Goal: Task Accomplishment & Management: Complete application form

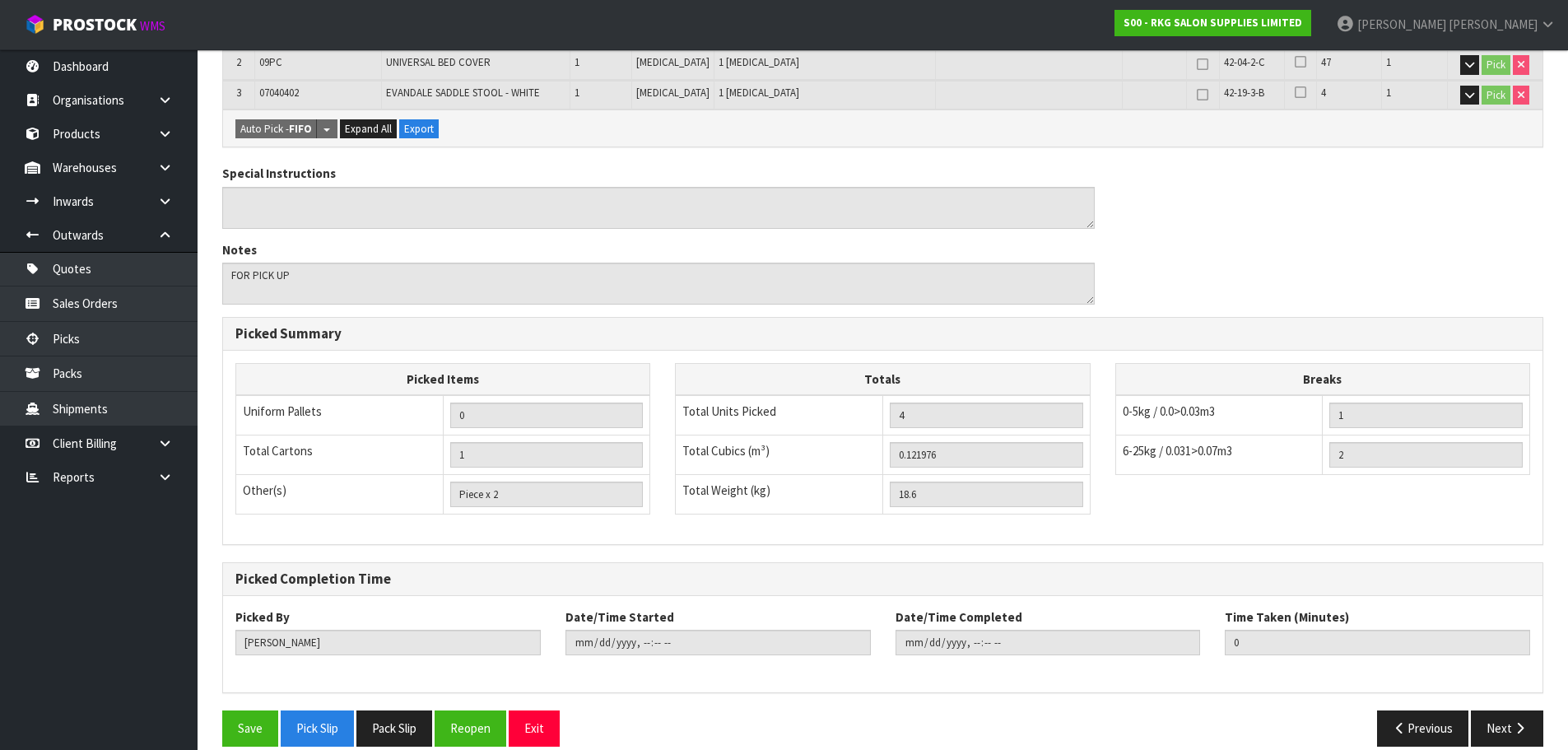
scroll to position [456, 0]
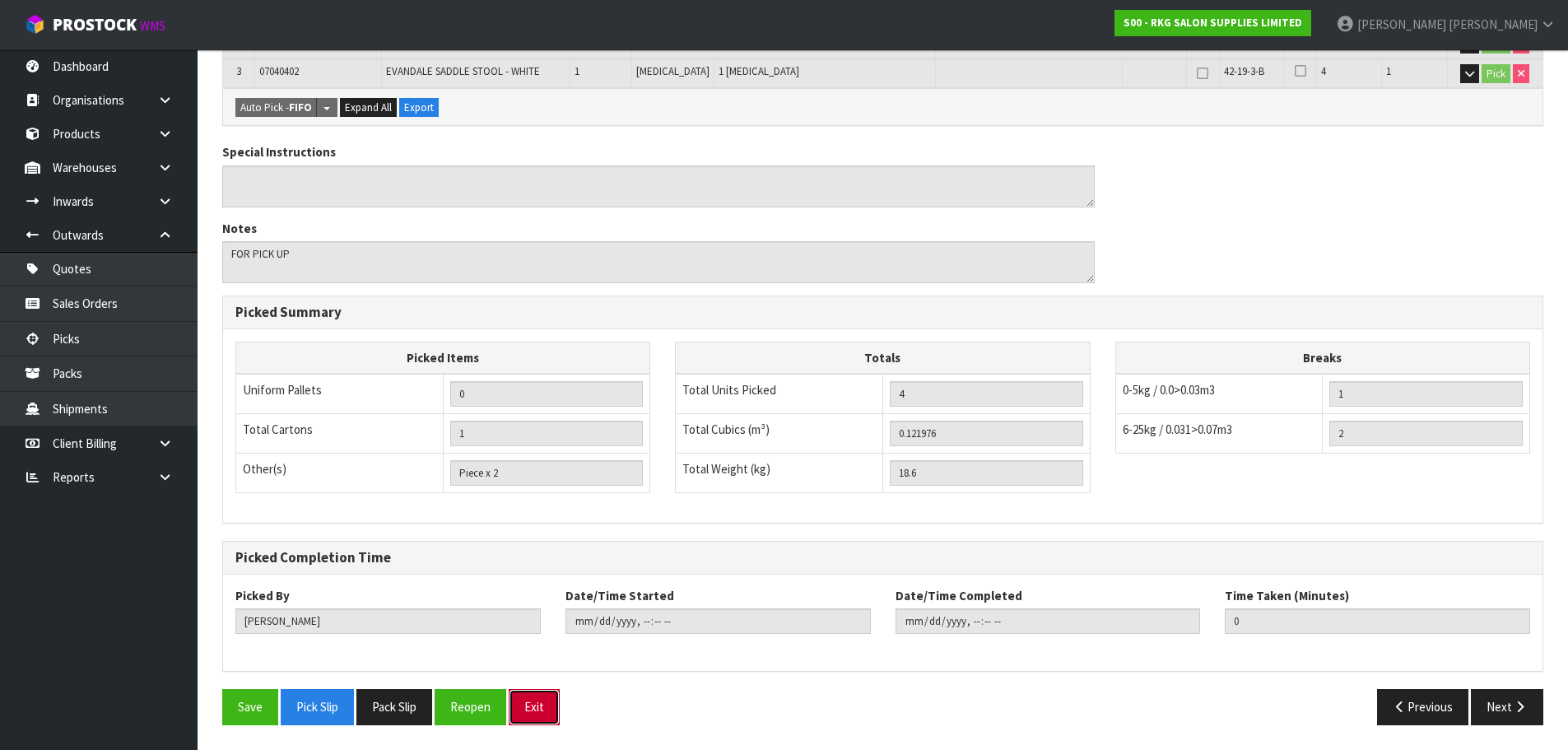
click at [533, 707] on button "Exit" at bounding box center [534, 706] width 51 height 36
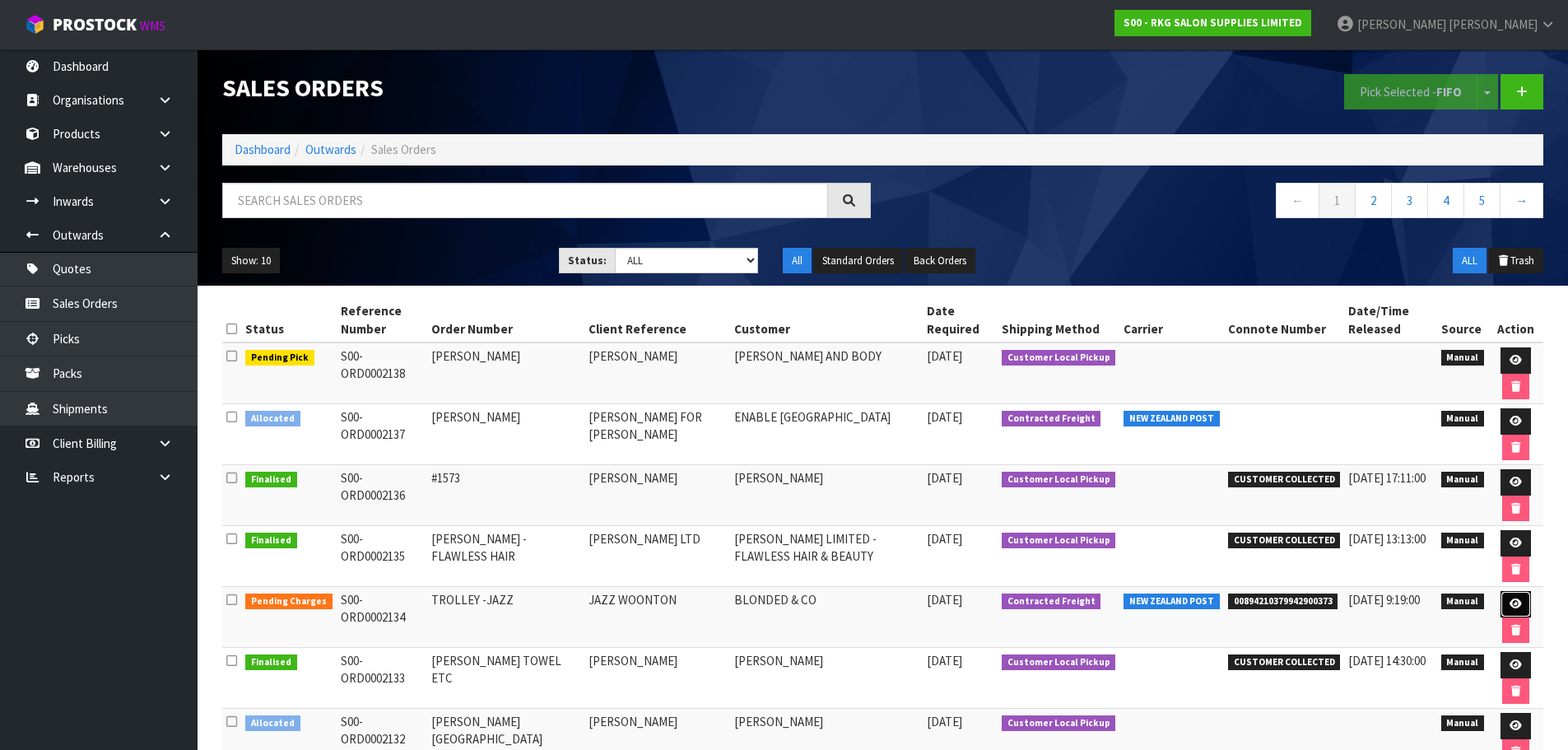
click at [1520, 606] on link at bounding box center [1515, 604] width 30 height 27
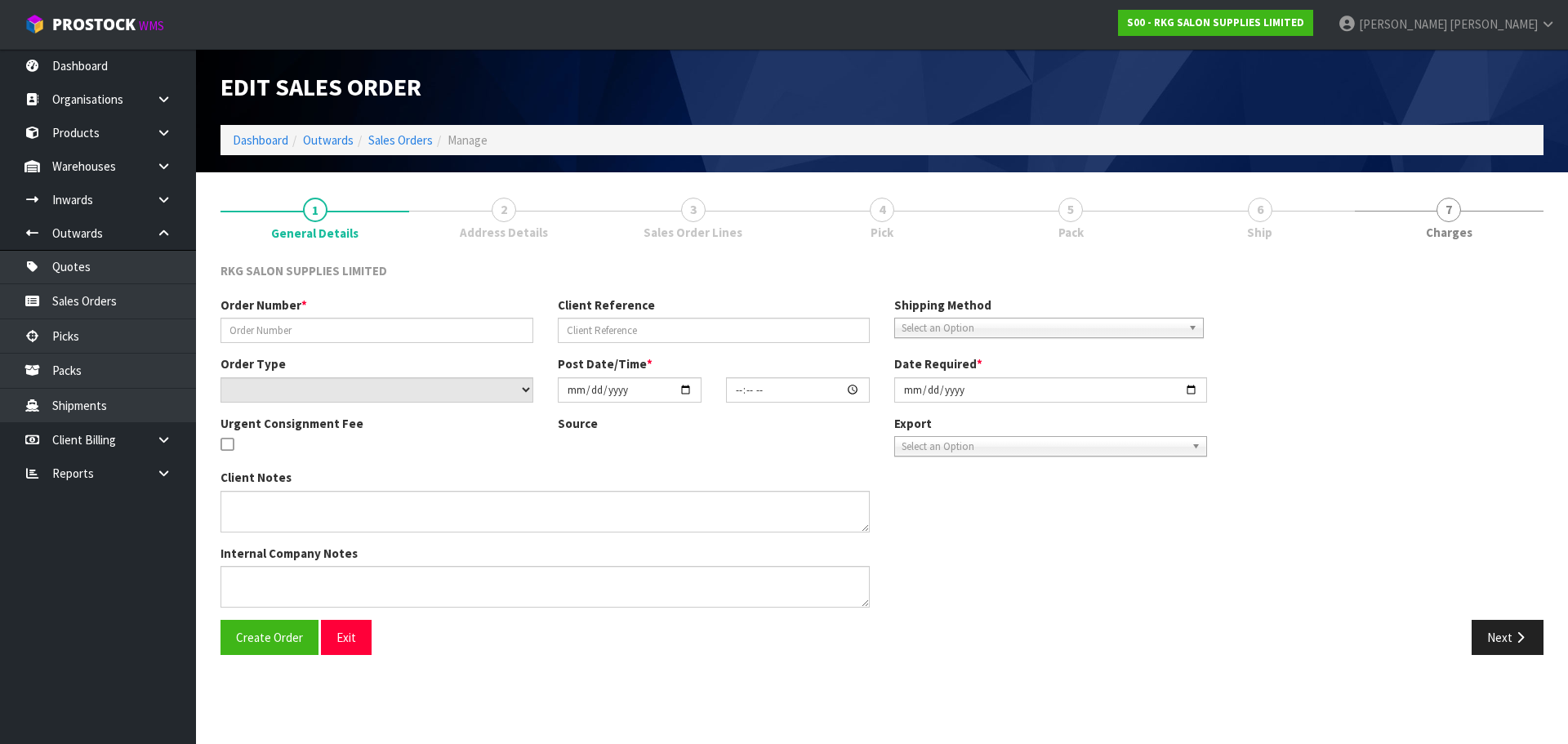
type input "TROLLEY -JAZZ"
type input "JAZZ WOONTON"
select select "number:0"
type input "[DATE]"
type input "00:00:00.000"
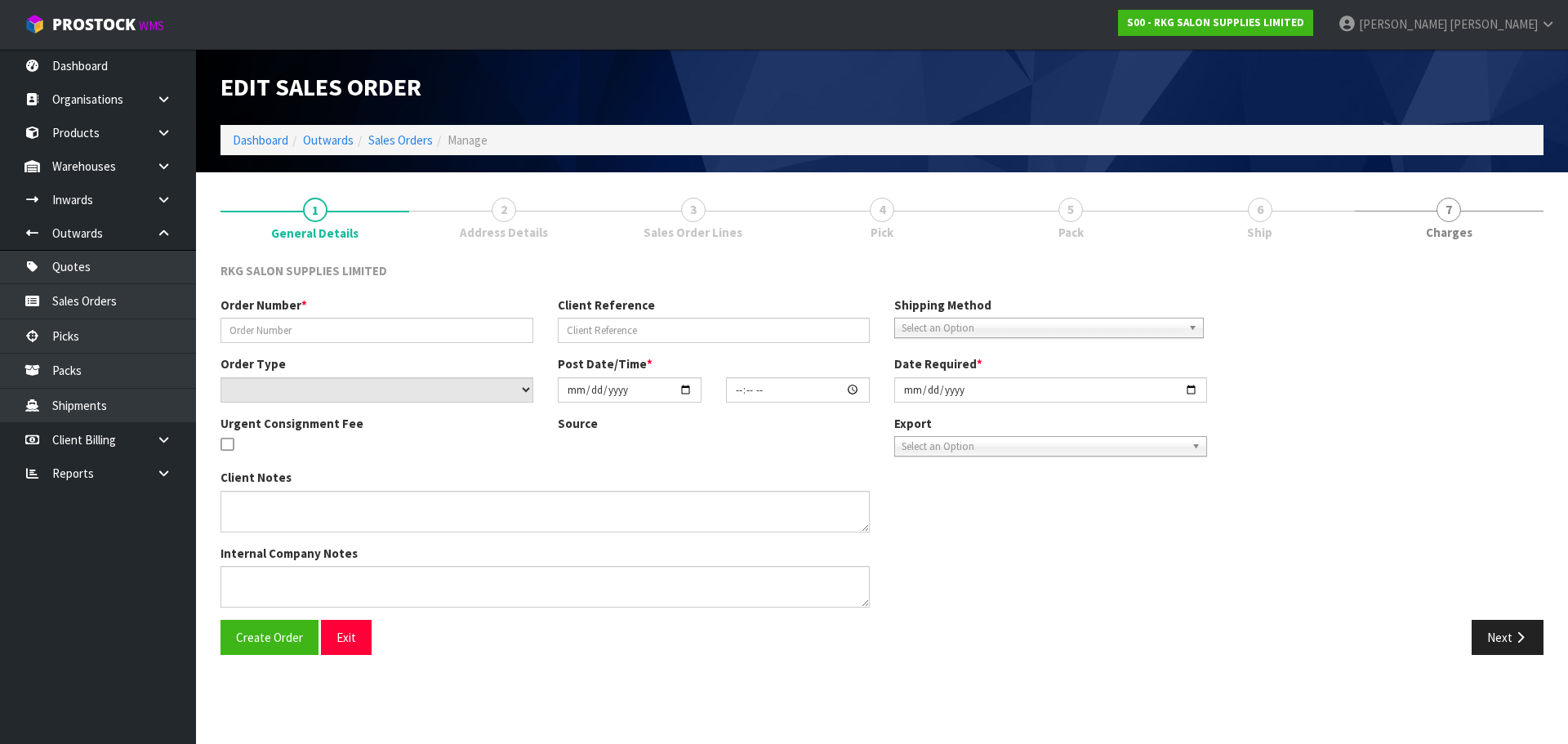
type input "[DATE]"
type textarea "PLEASE SEND CHEAPEST WAY"
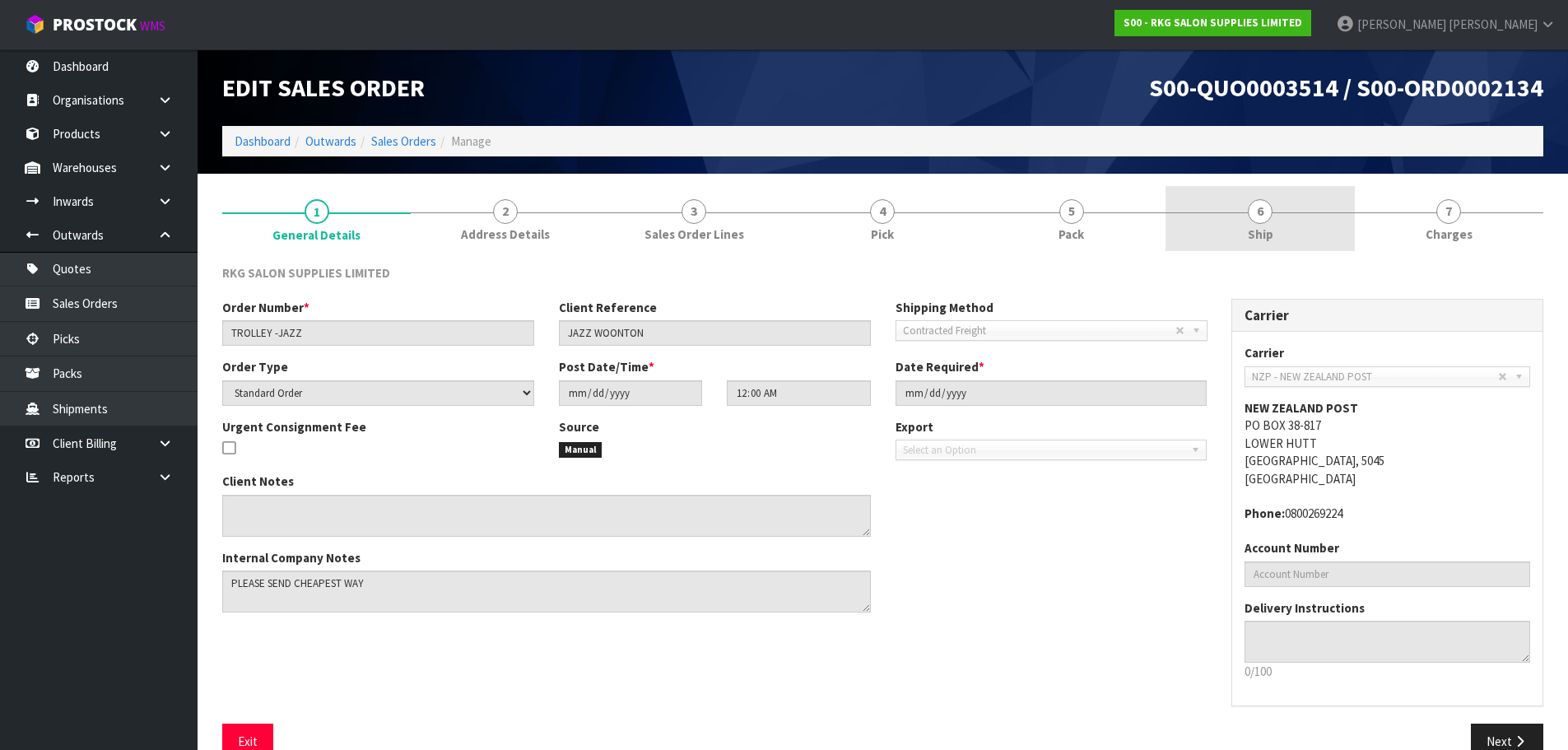
click at [1259, 211] on span "6" at bounding box center [1260, 211] width 25 height 25
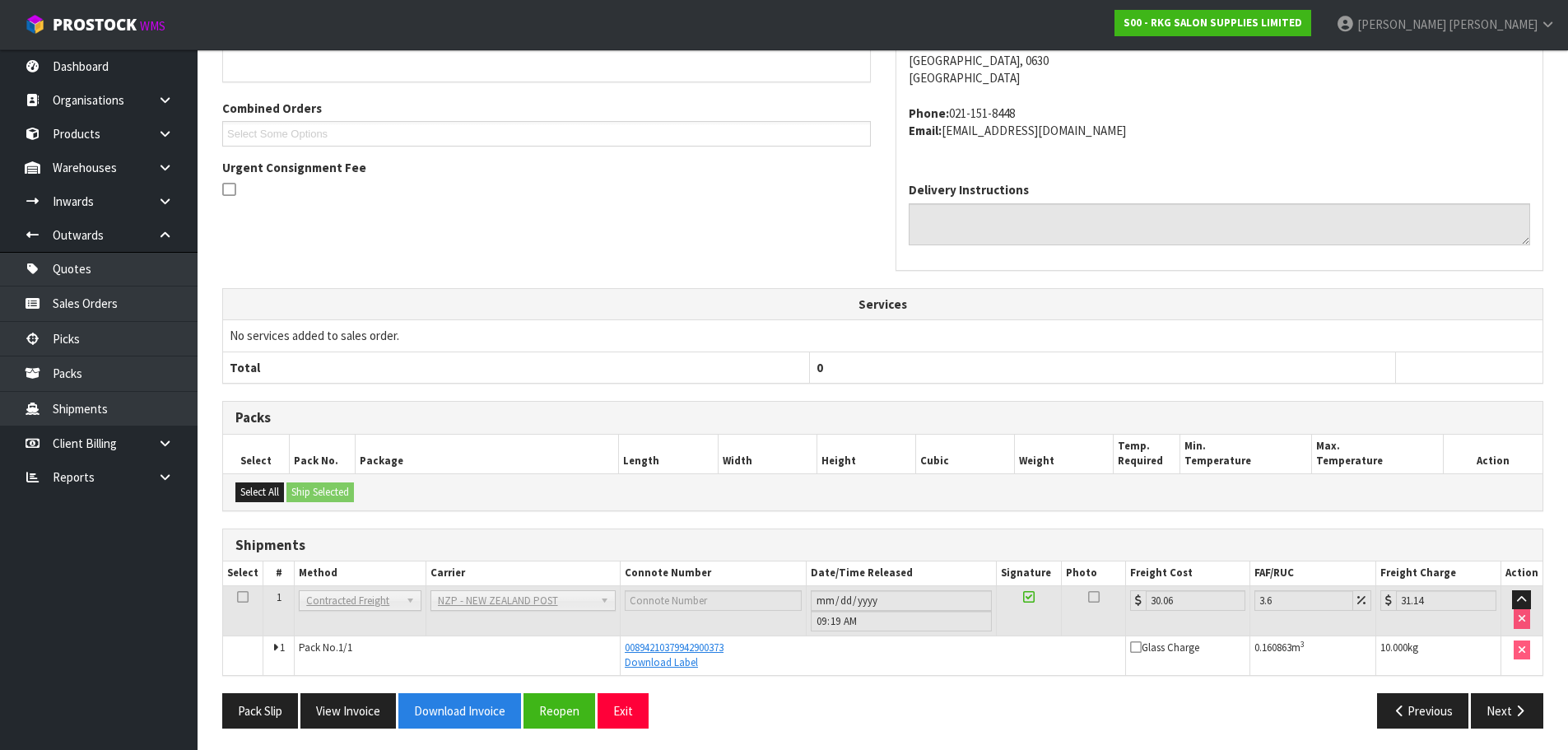
scroll to position [332, 0]
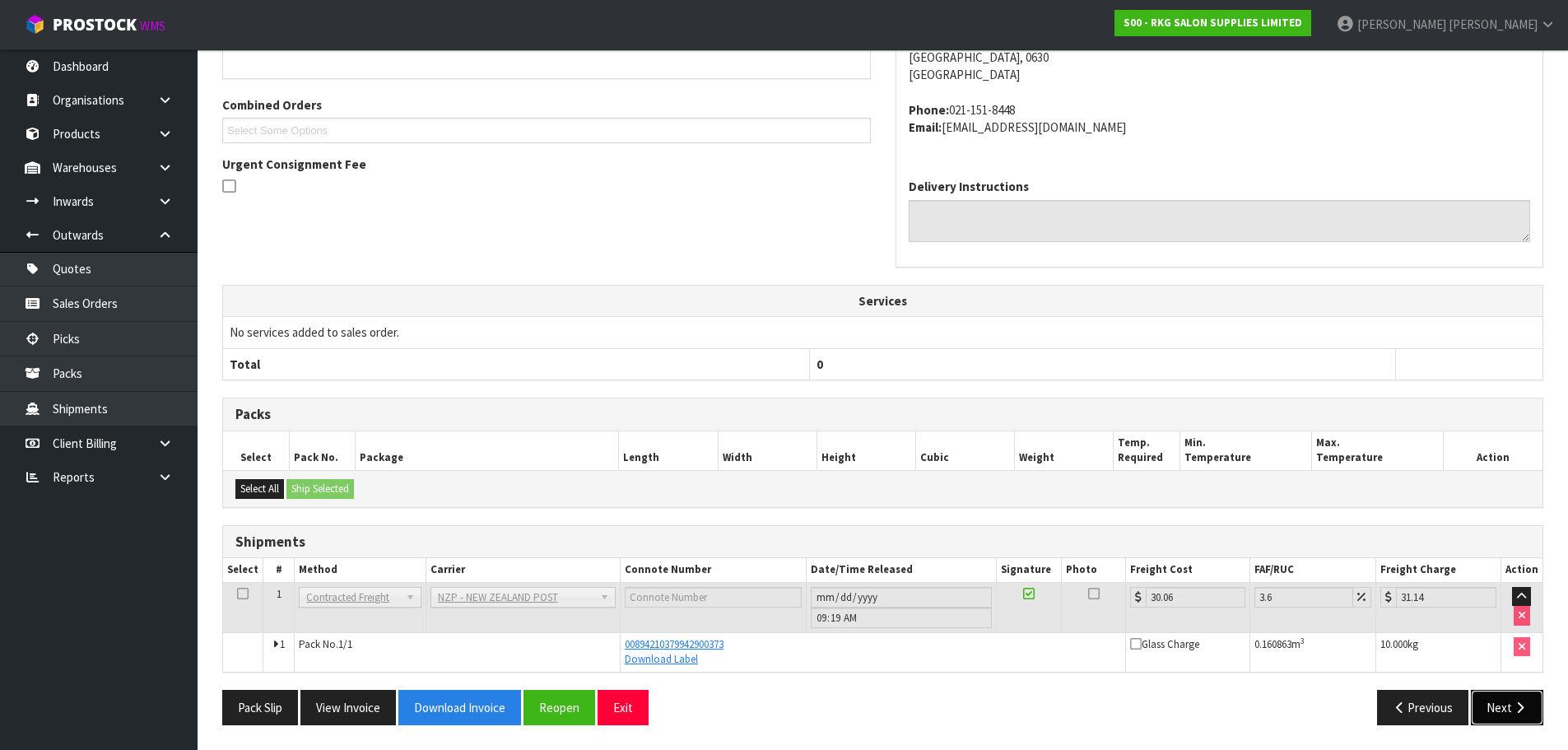
drag, startPoint x: 1496, startPoint y: 704, endPoint x: 1476, endPoint y: 679, distance: 32.0
click at [1496, 704] on button "Next" at bounding box center [1506, 707] width 73 height 36
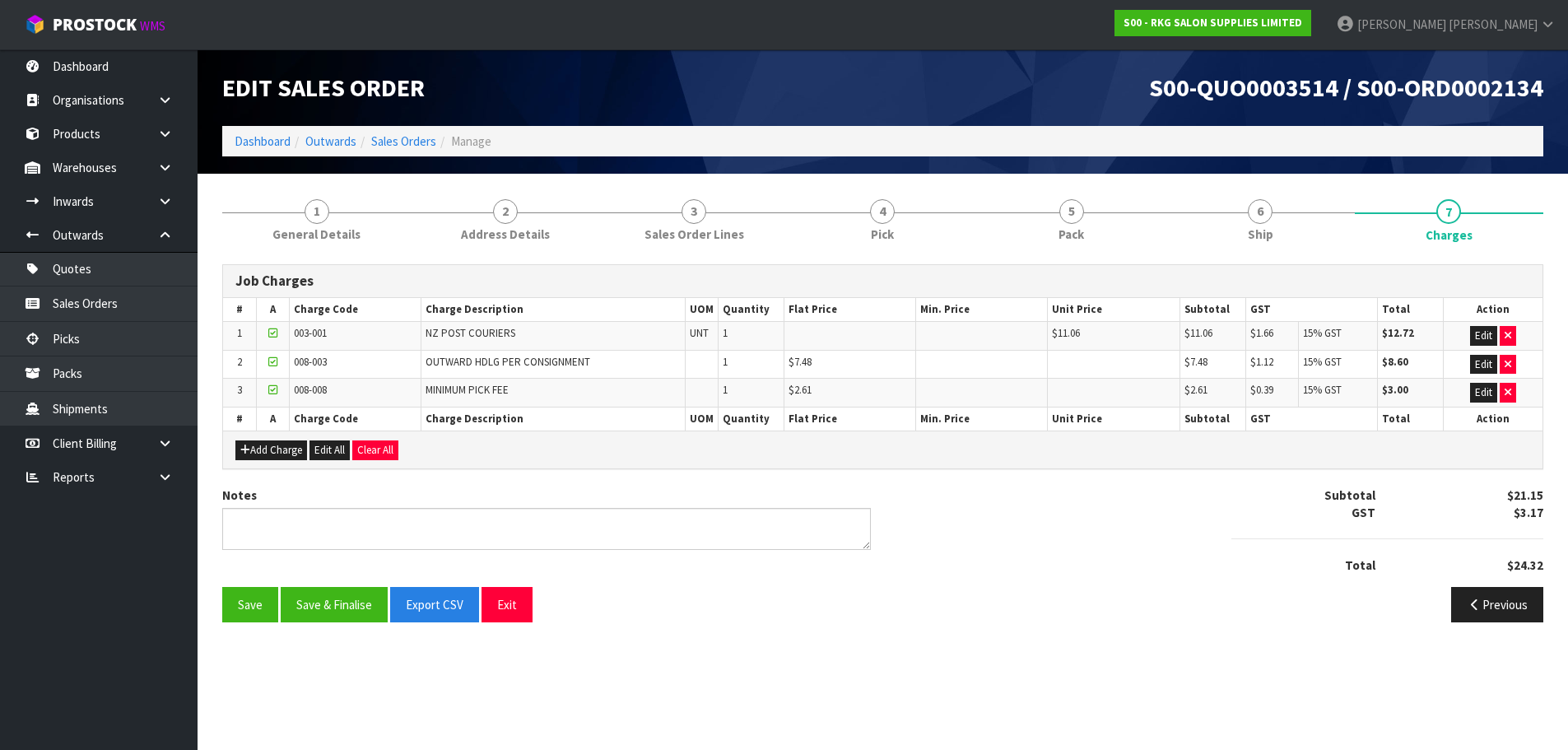
scroll to position [0, 0]
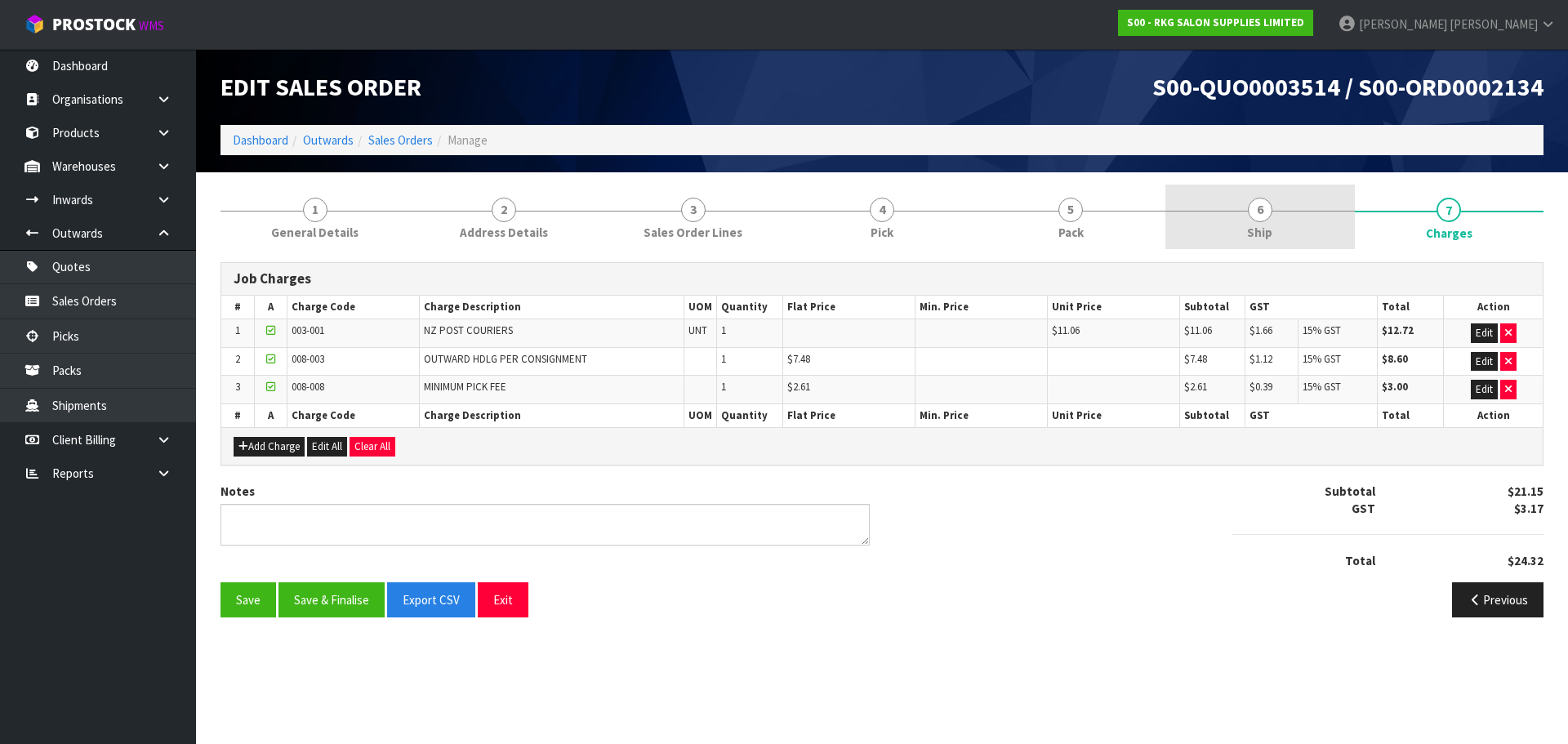
click at [1257, 209] on span "6" at bounding box center [1260, 209] width 25 height 25
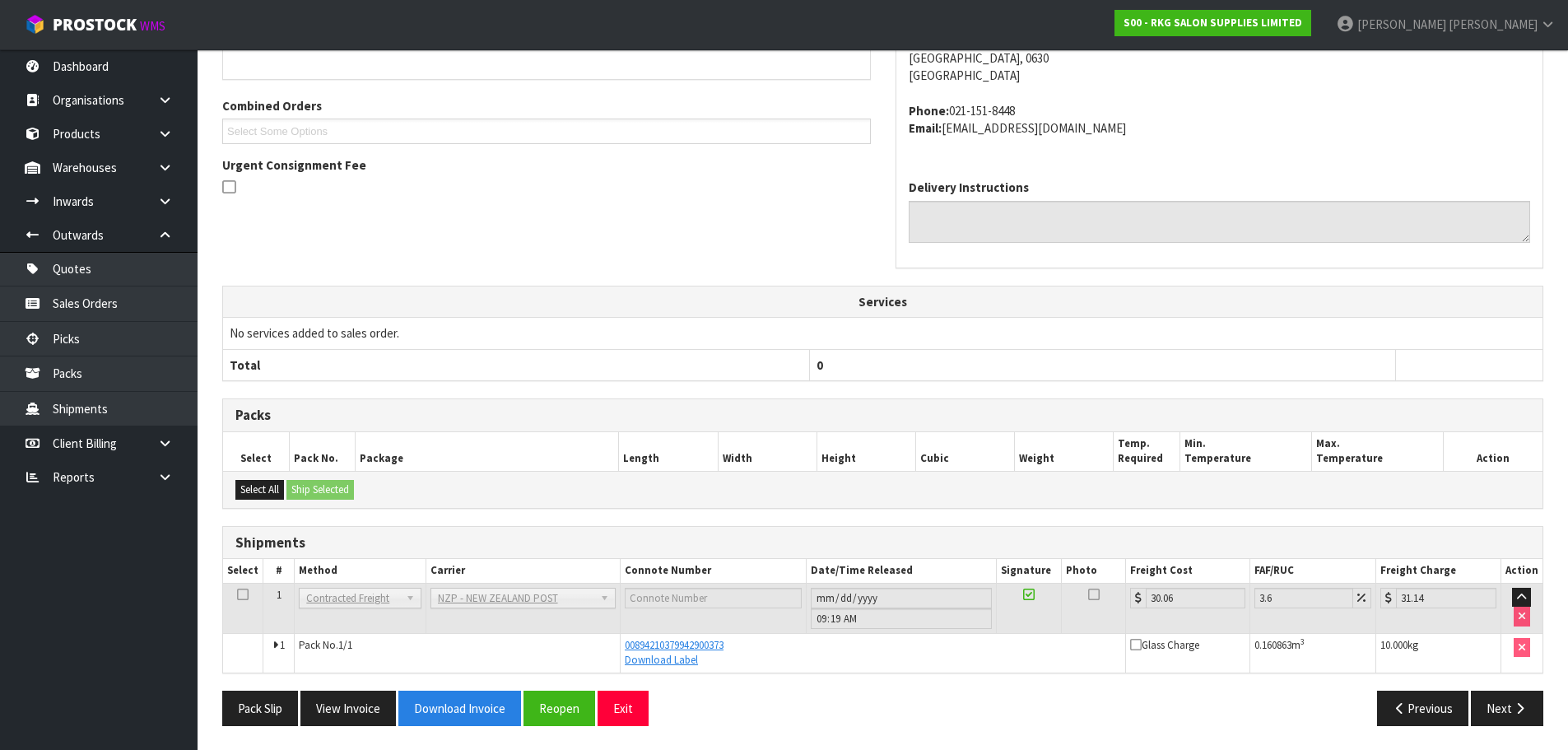
scroll to position [332, 0]
click at [1500, 711] on button "Next" at bounding box center [1506, 707] width 73 height 36
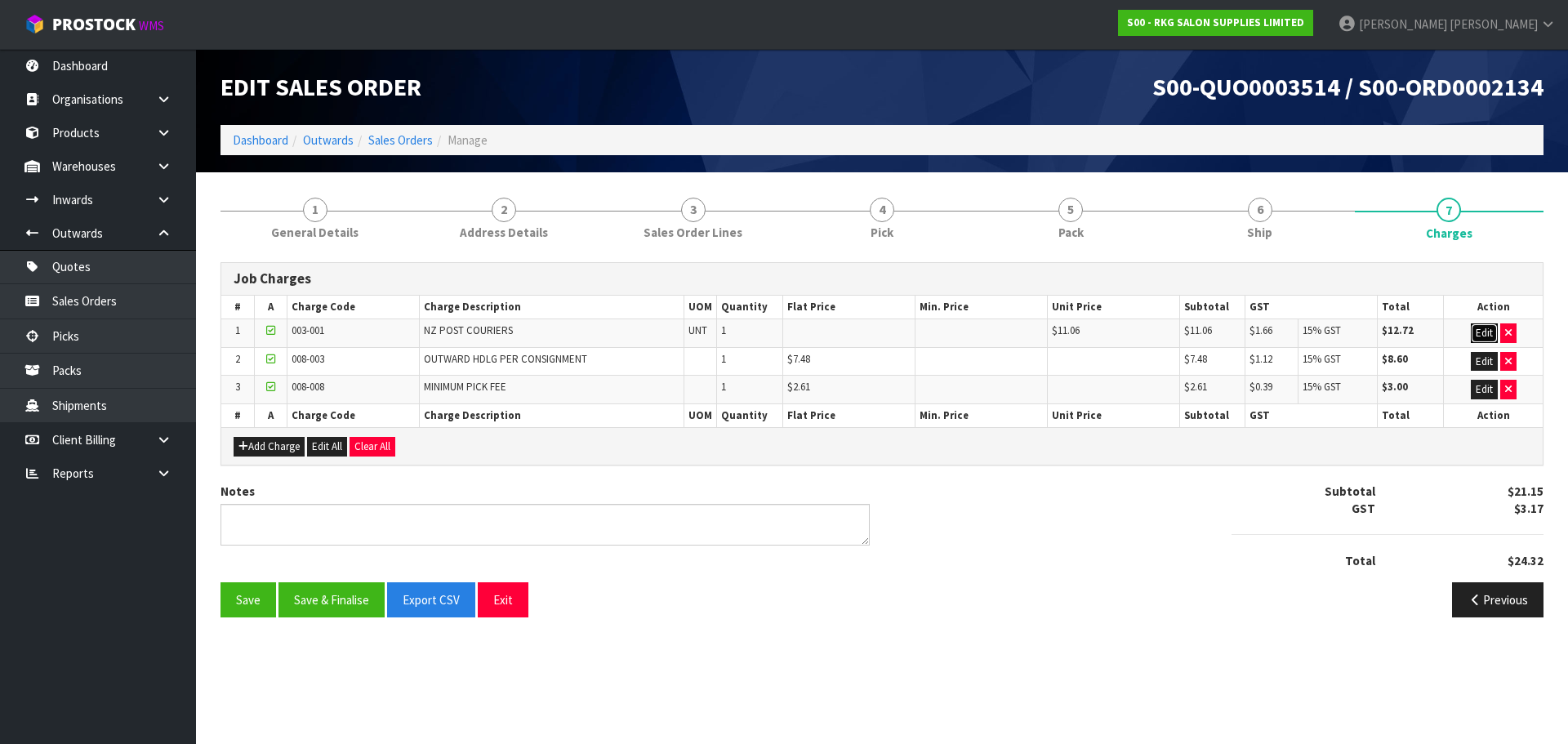
click at [1484, 334] on button "Edit" at bounding box center [1484, 333] width 27 height 20
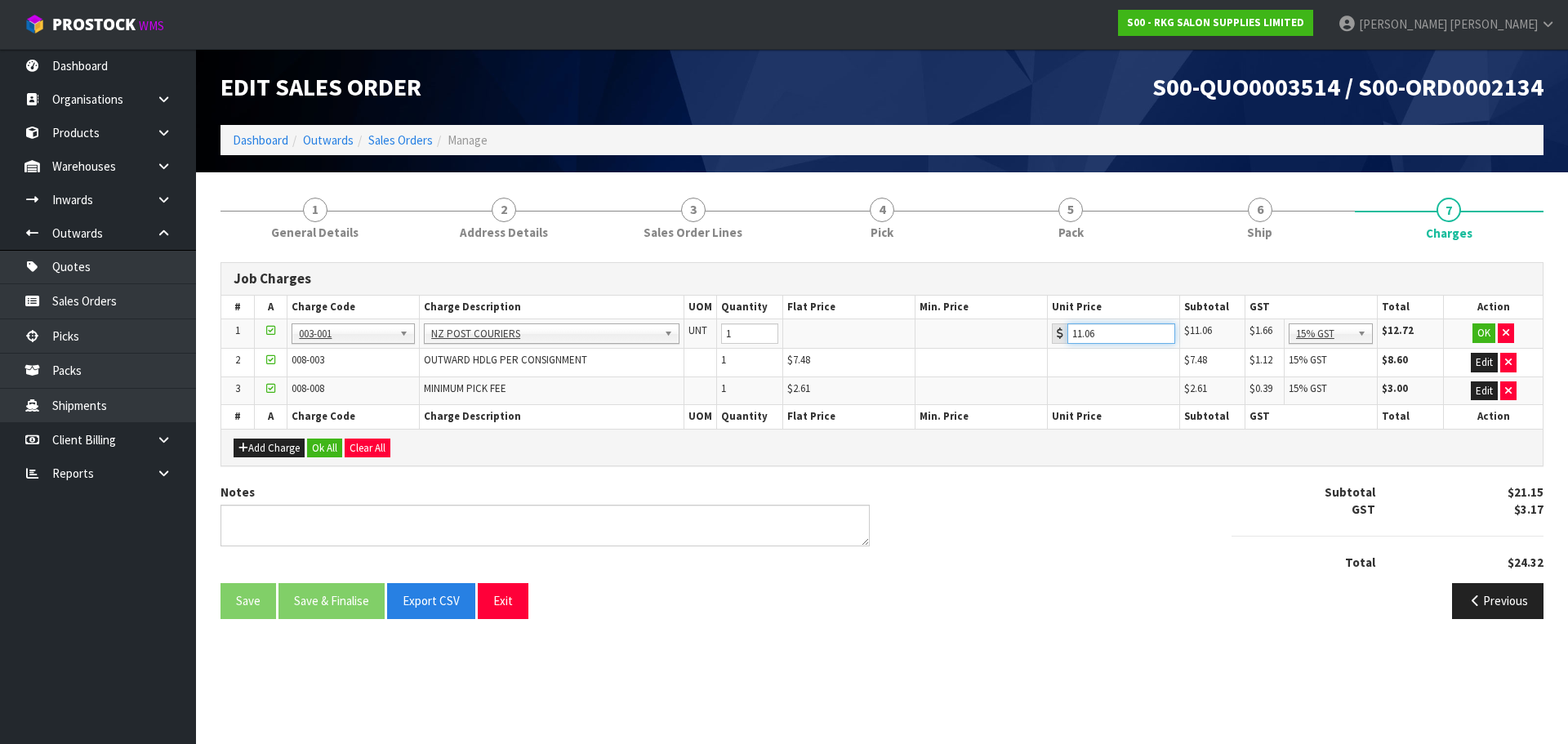
drag, startPoint x: 1112, startPoint y: 332, endPoint x: 1065, endPoint y: 333, distance: 47.0
click at [1065, 333] on div "11.06" at bounding box center [1113, 333] width 123 height 20
type input "40.48"
click at [1482, 334] on button "OK" at bounding box center [1483, 333] width 23 height 20
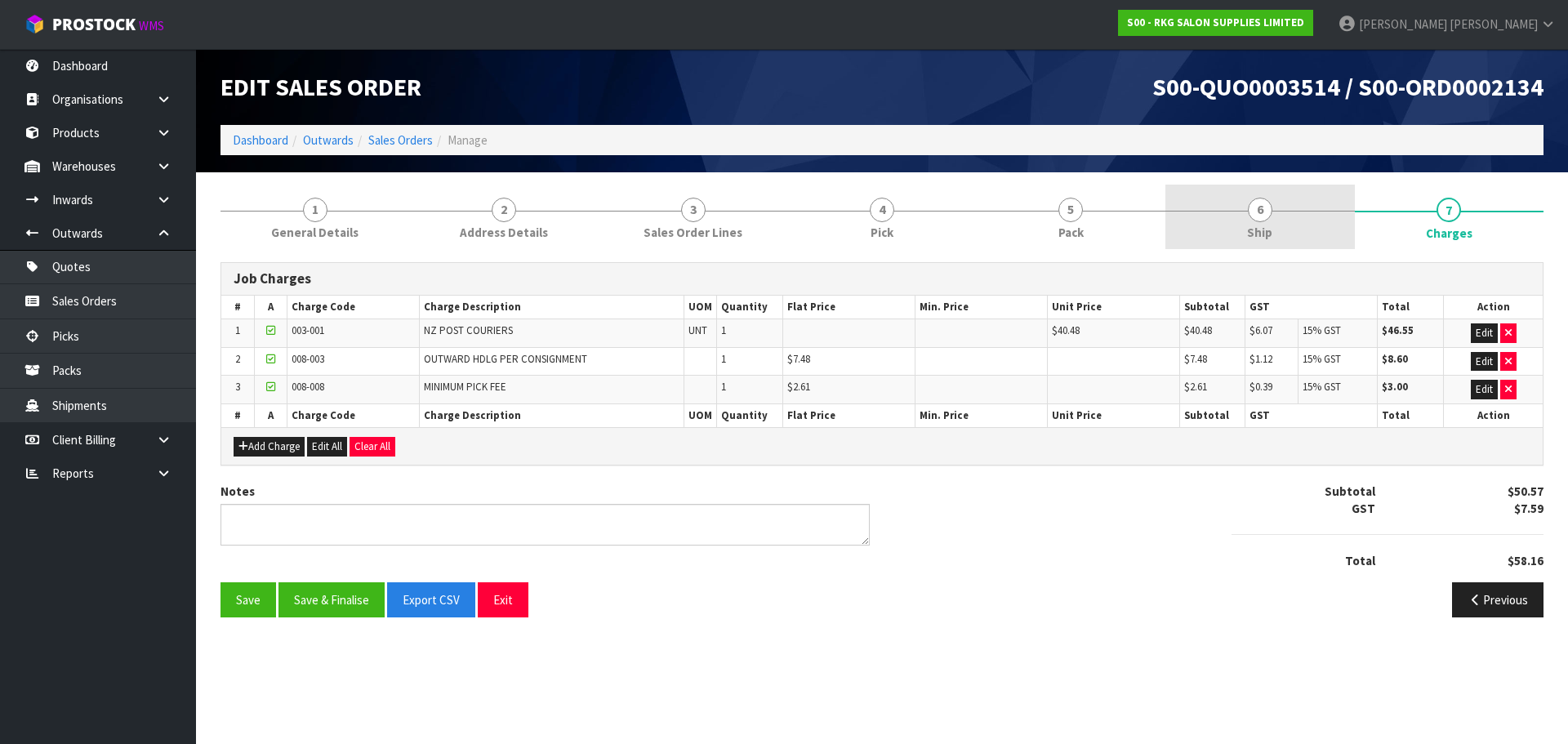
click at [1264, 216] on span "6" at bounding box center [1260, 209] width 25 height 25
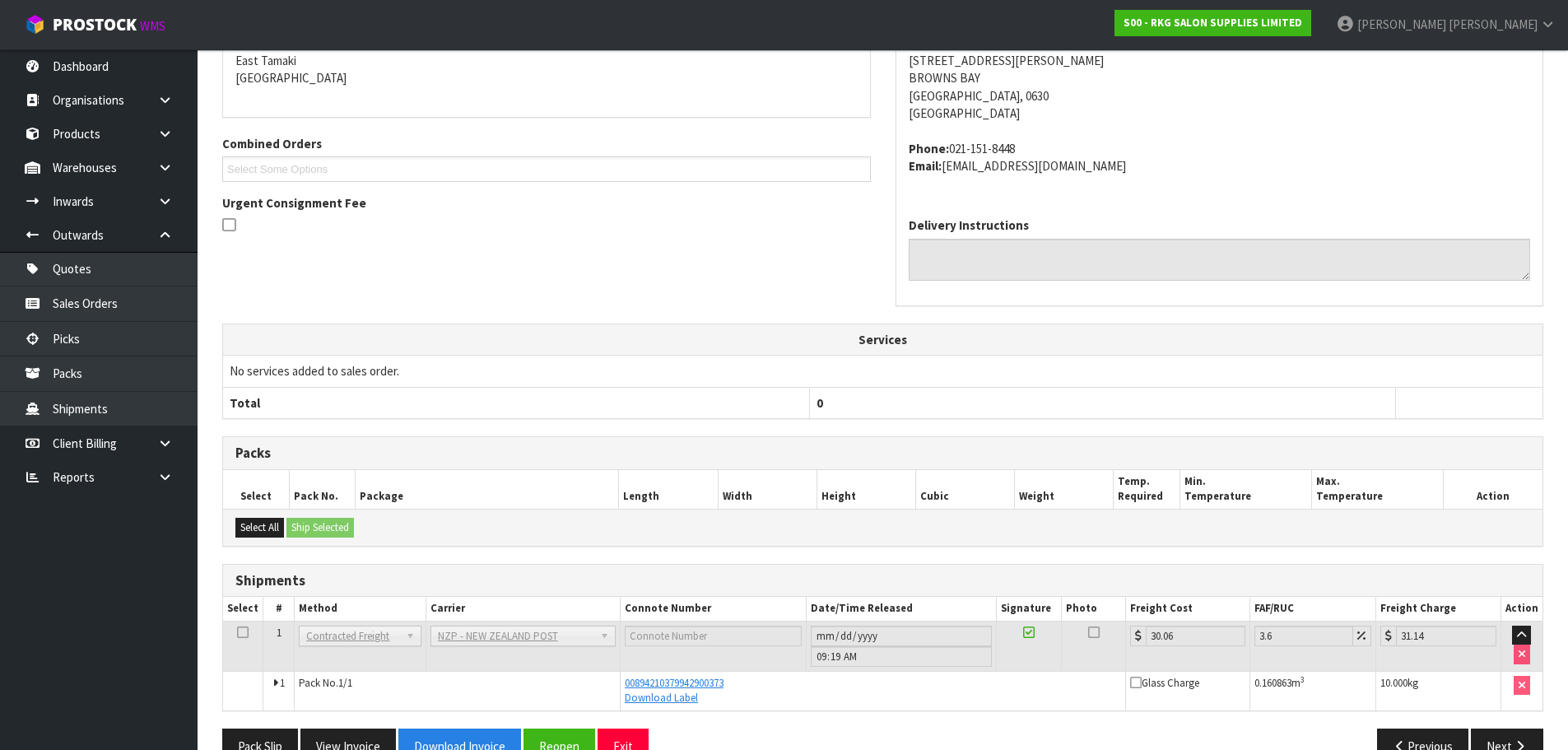
scroll to position [332, 0]
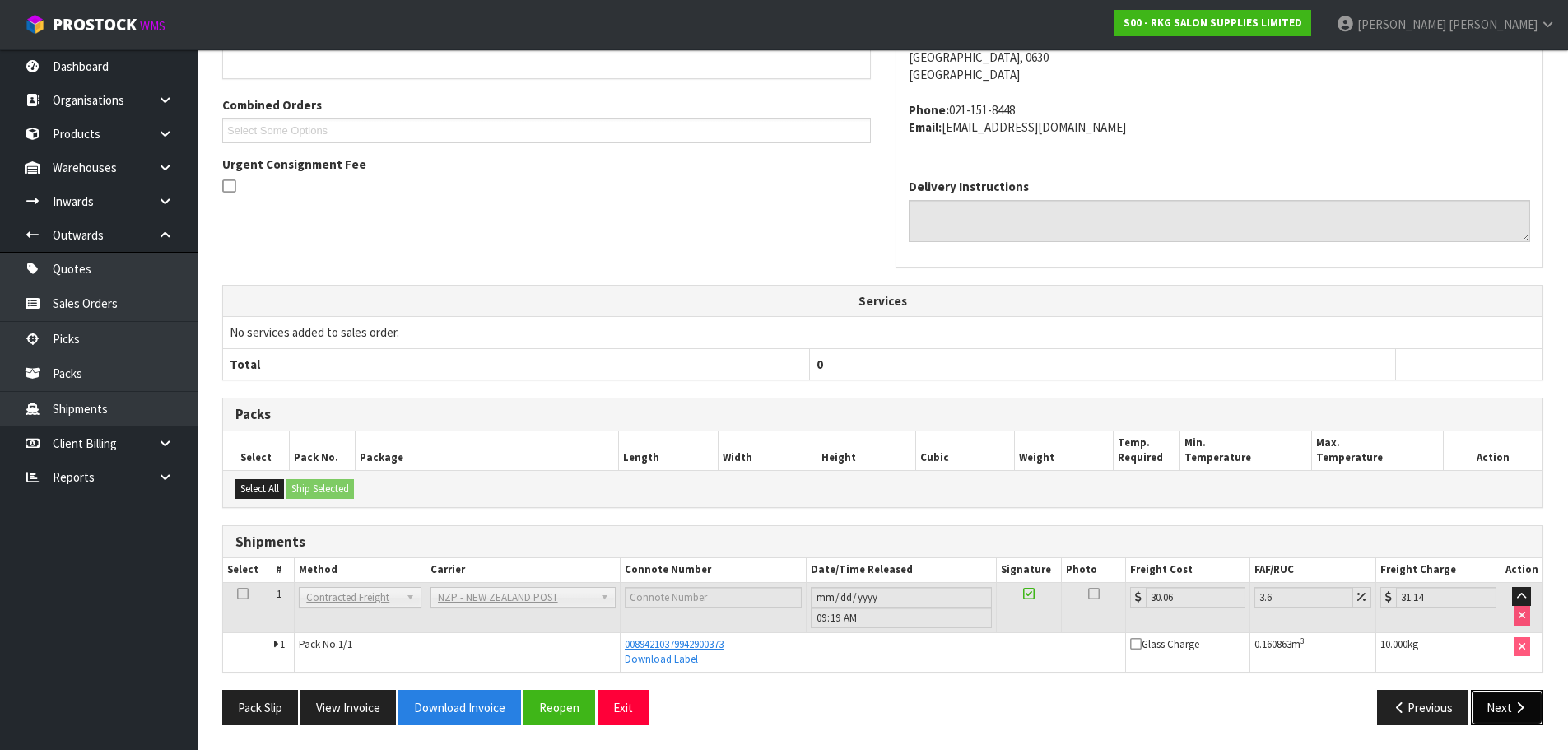
click at [1505, 708] on button "Next" at bounding box center [1506, 707] width 73 height 36
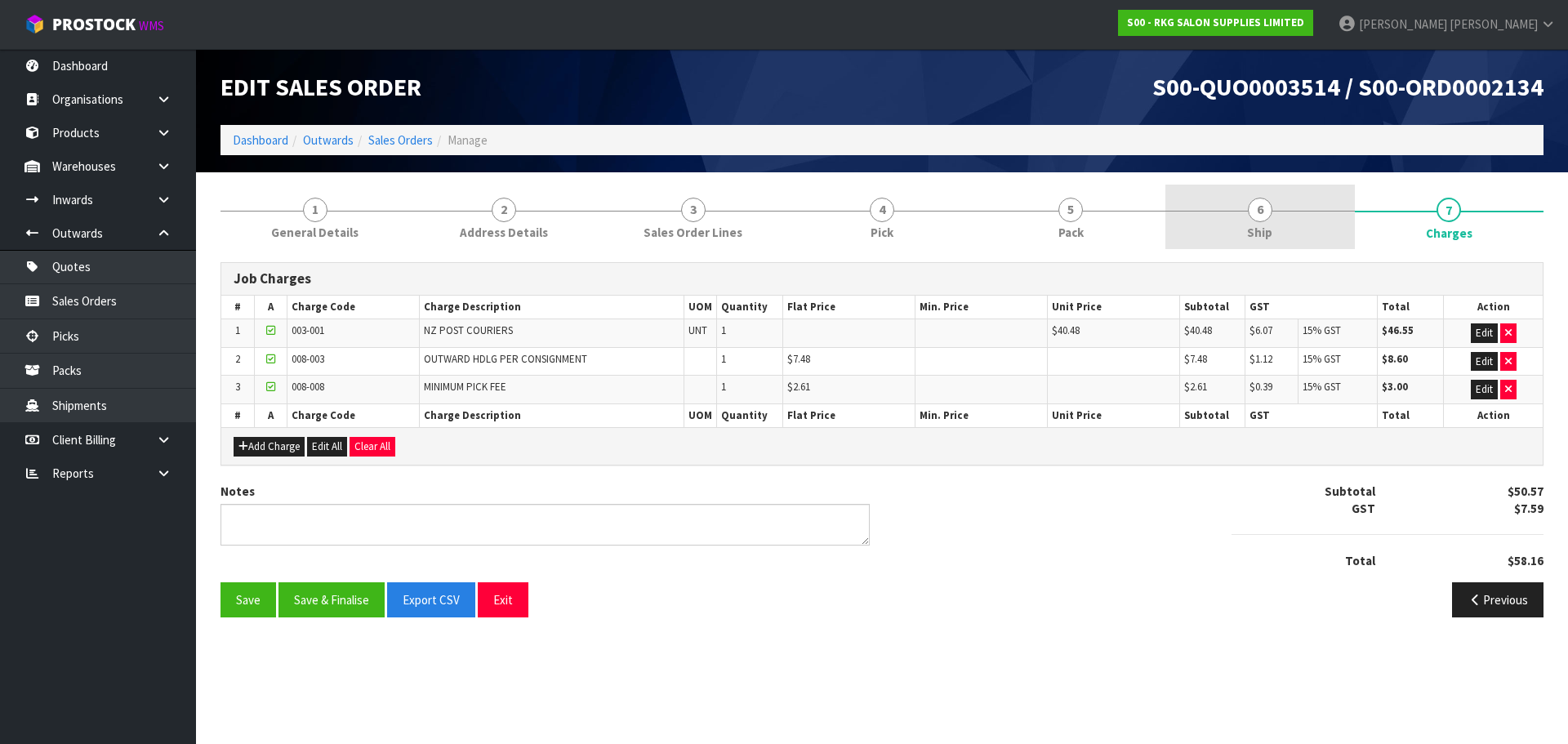
click at [1262, 217] on span "6" at bounding box center [1260, 209] width 25 height 25
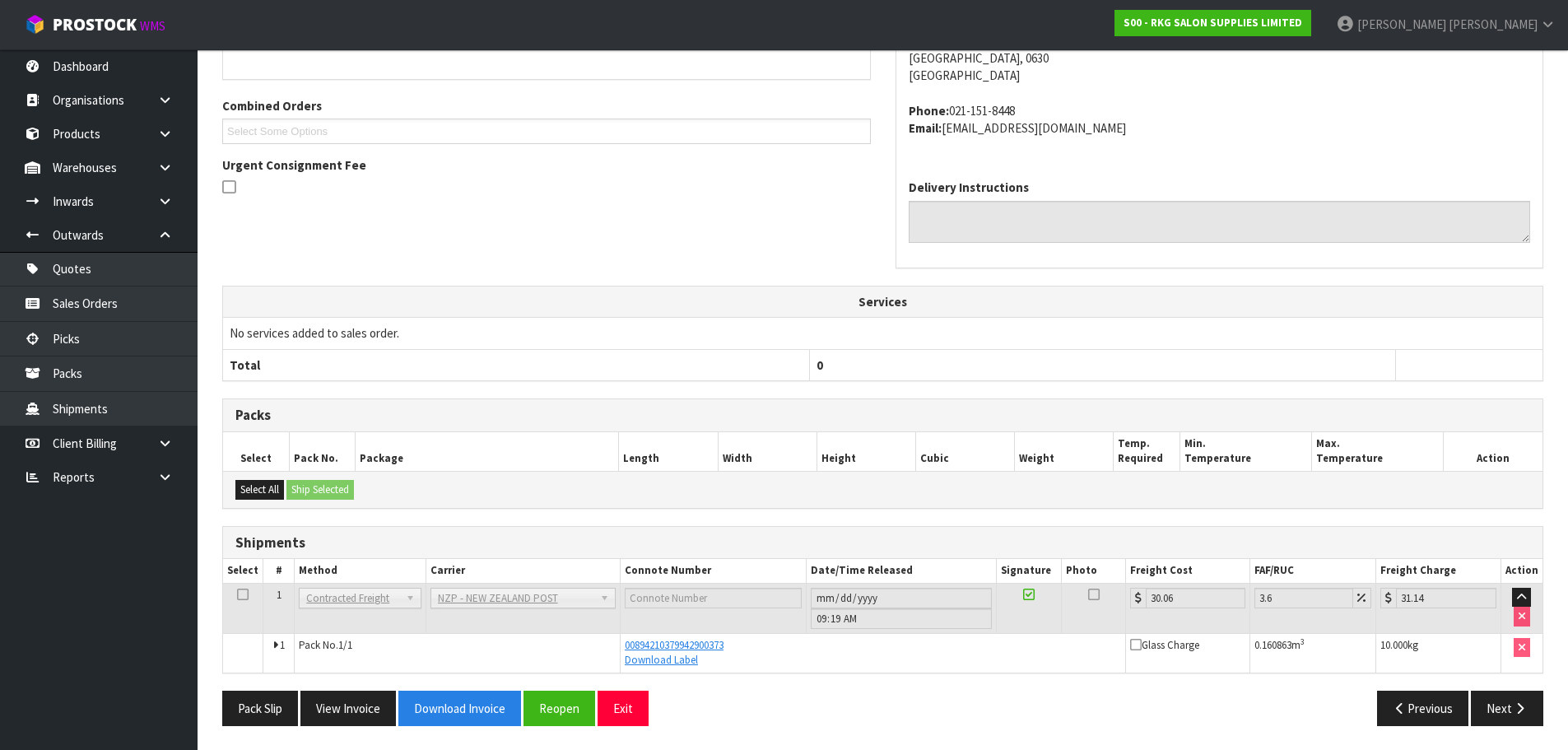
scroll to position [332, 0]
click at [1500, 710] on button "Next" at bounding box center [1506, 707] width 73 height 36
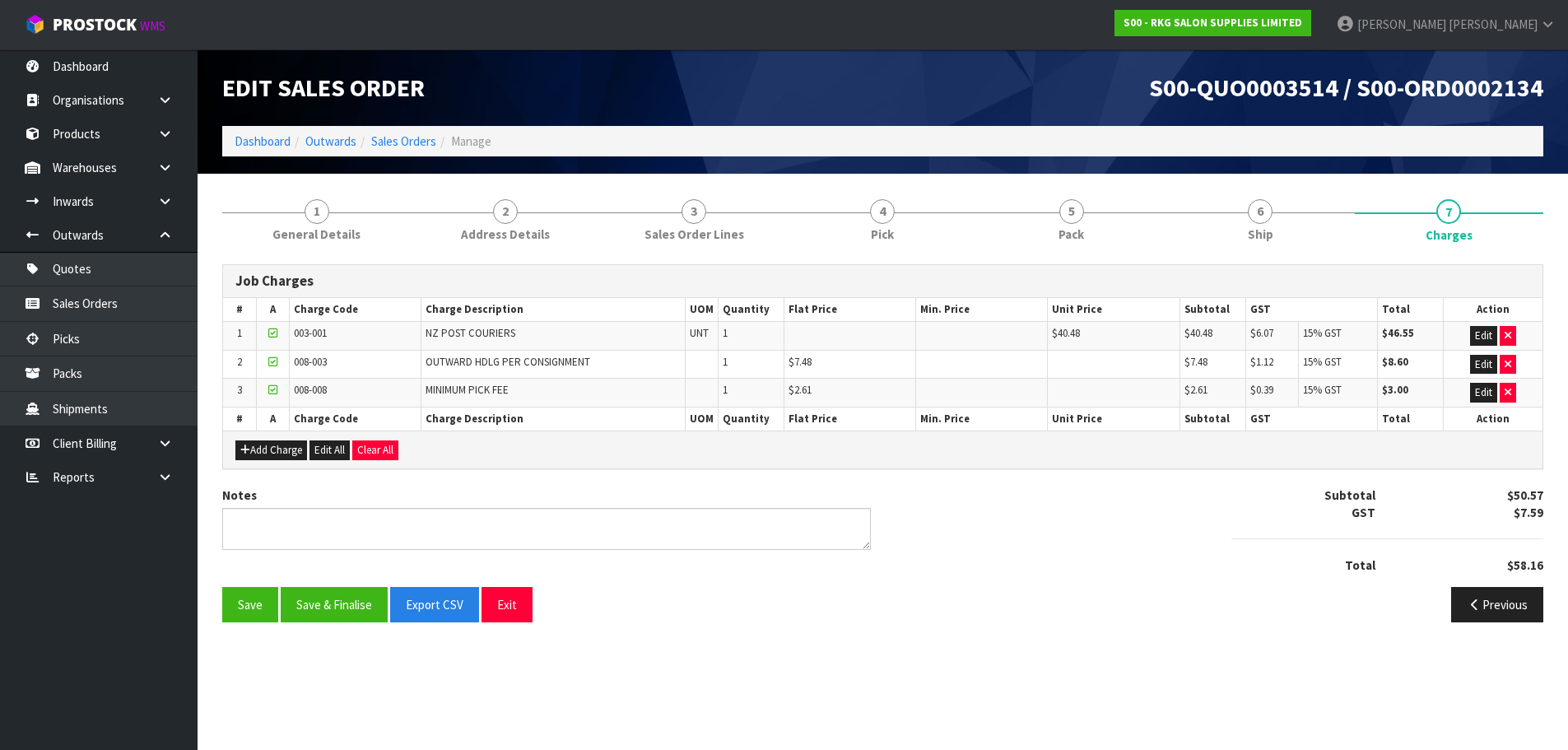
scroll to position [0, 0]
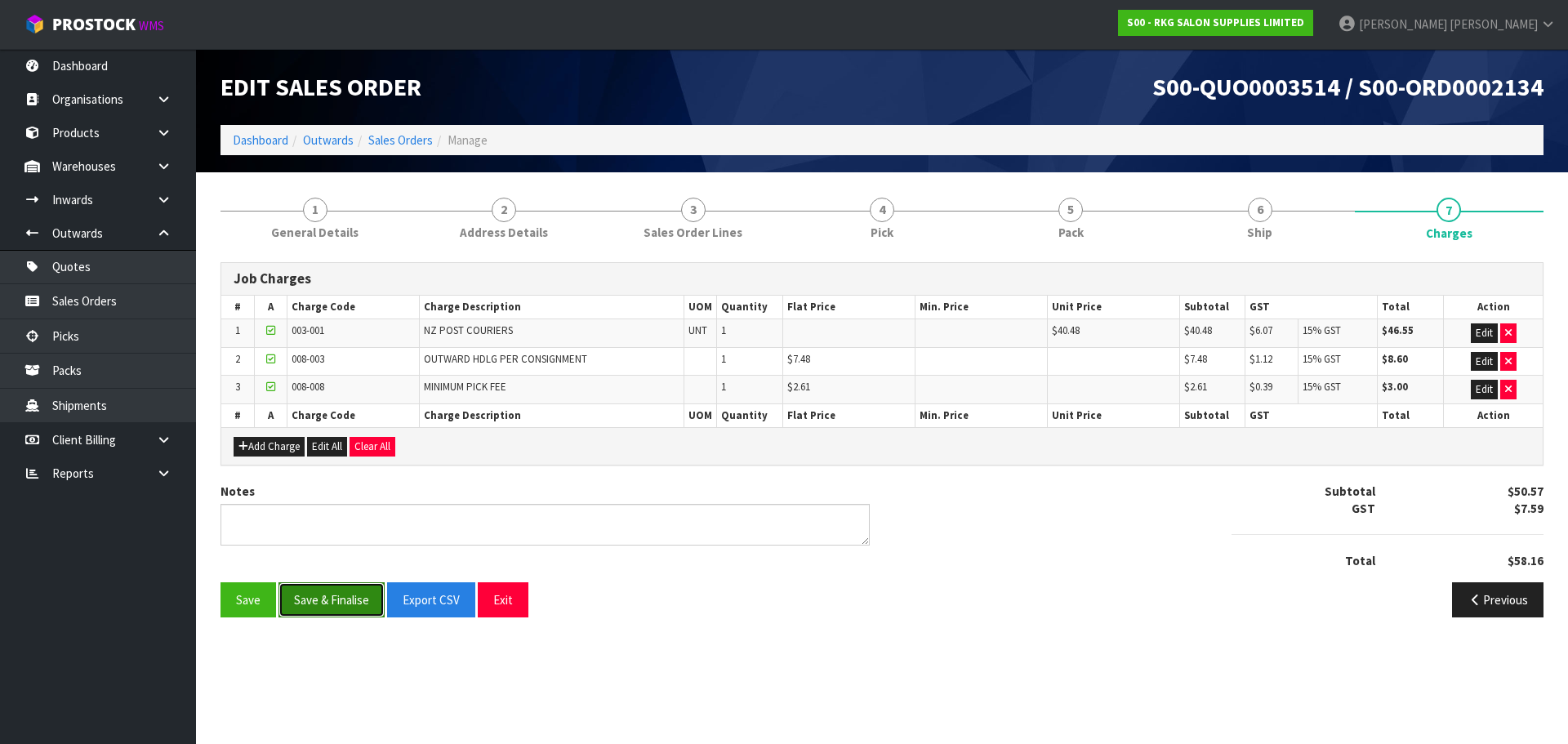
click at [307, 596] on button "Save & Finalise" at bounding box center [332, 599] width 107 height 36
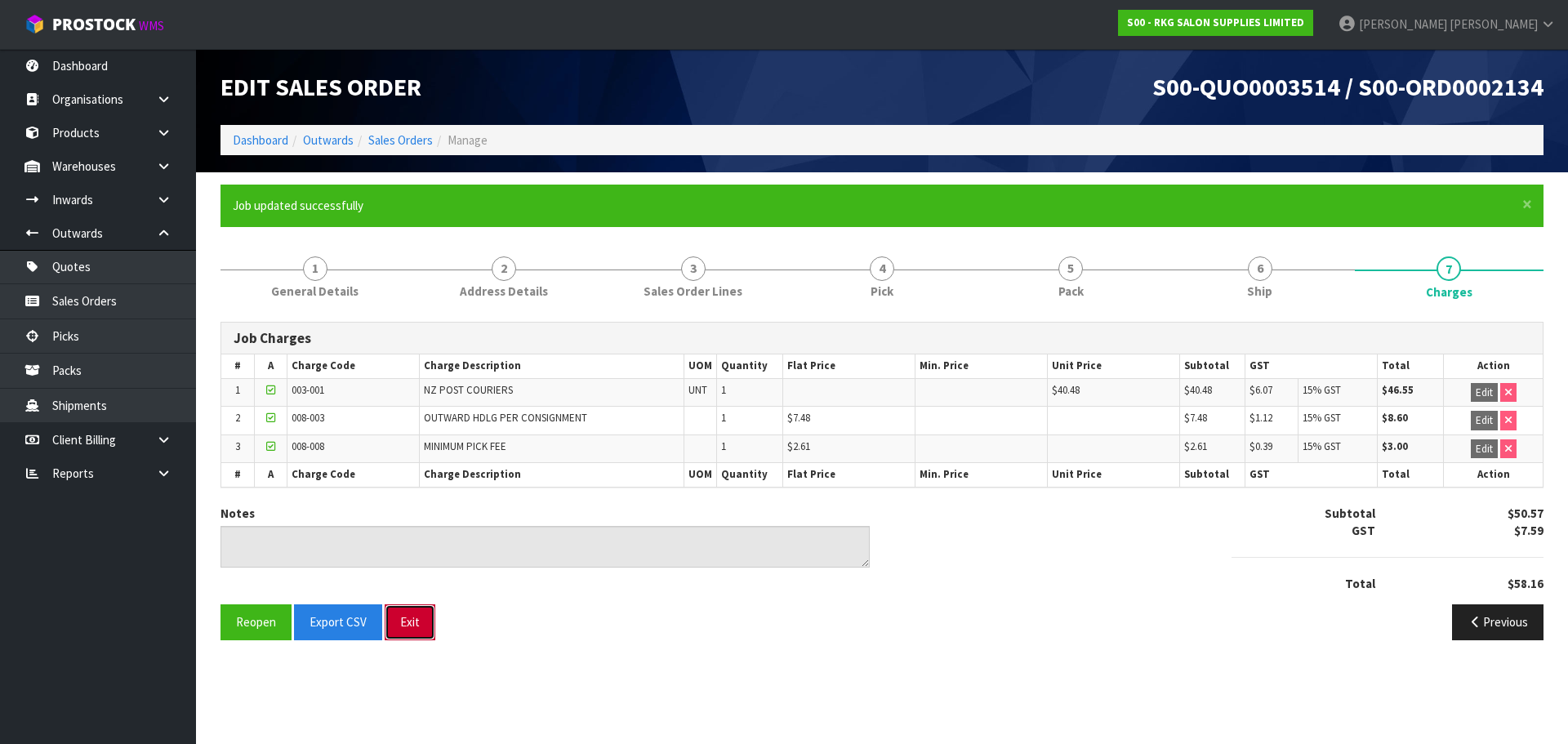
click at [403, 618] on button "Exit" at bounding box center [410, 621] width 51 height 36
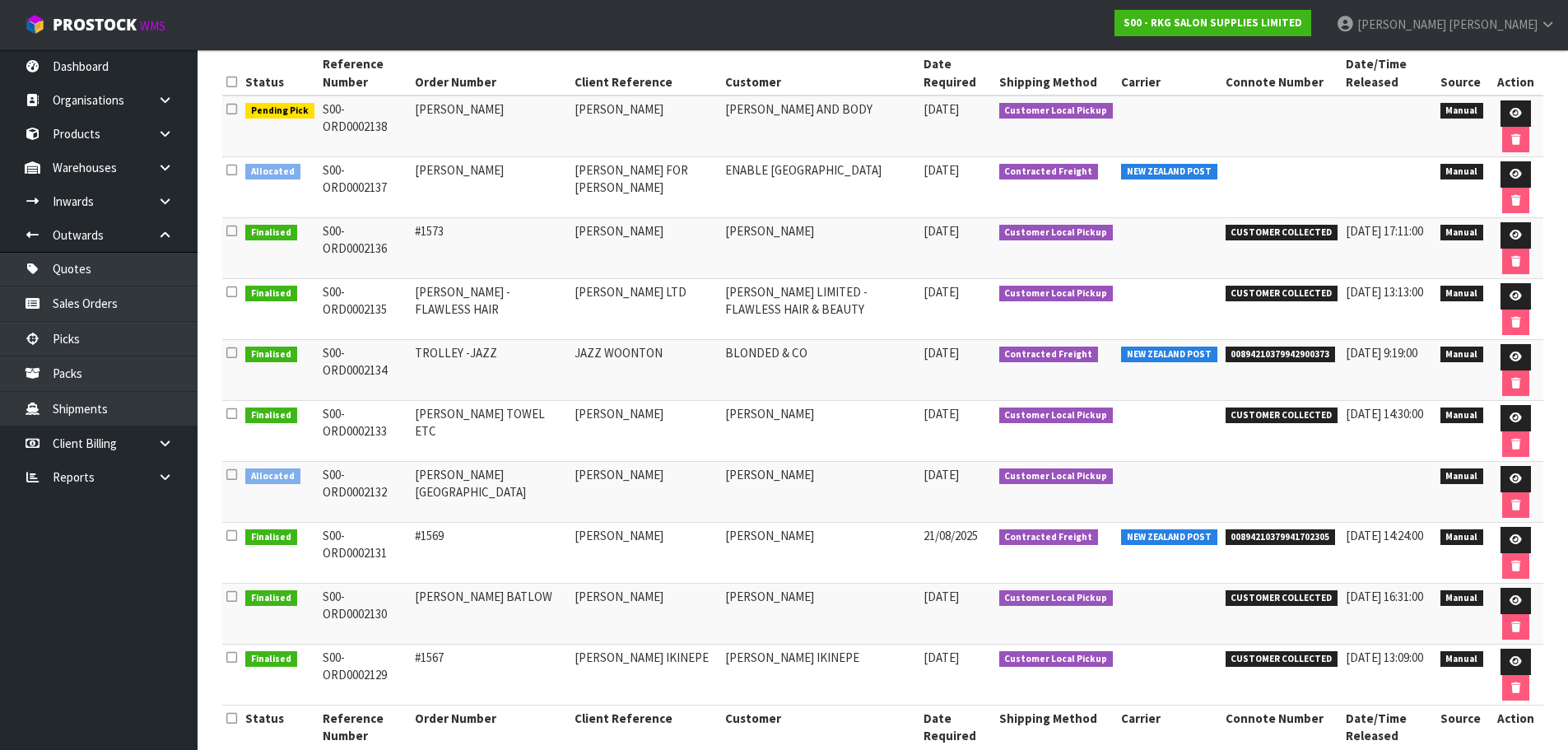
scroll to position [275, 0]
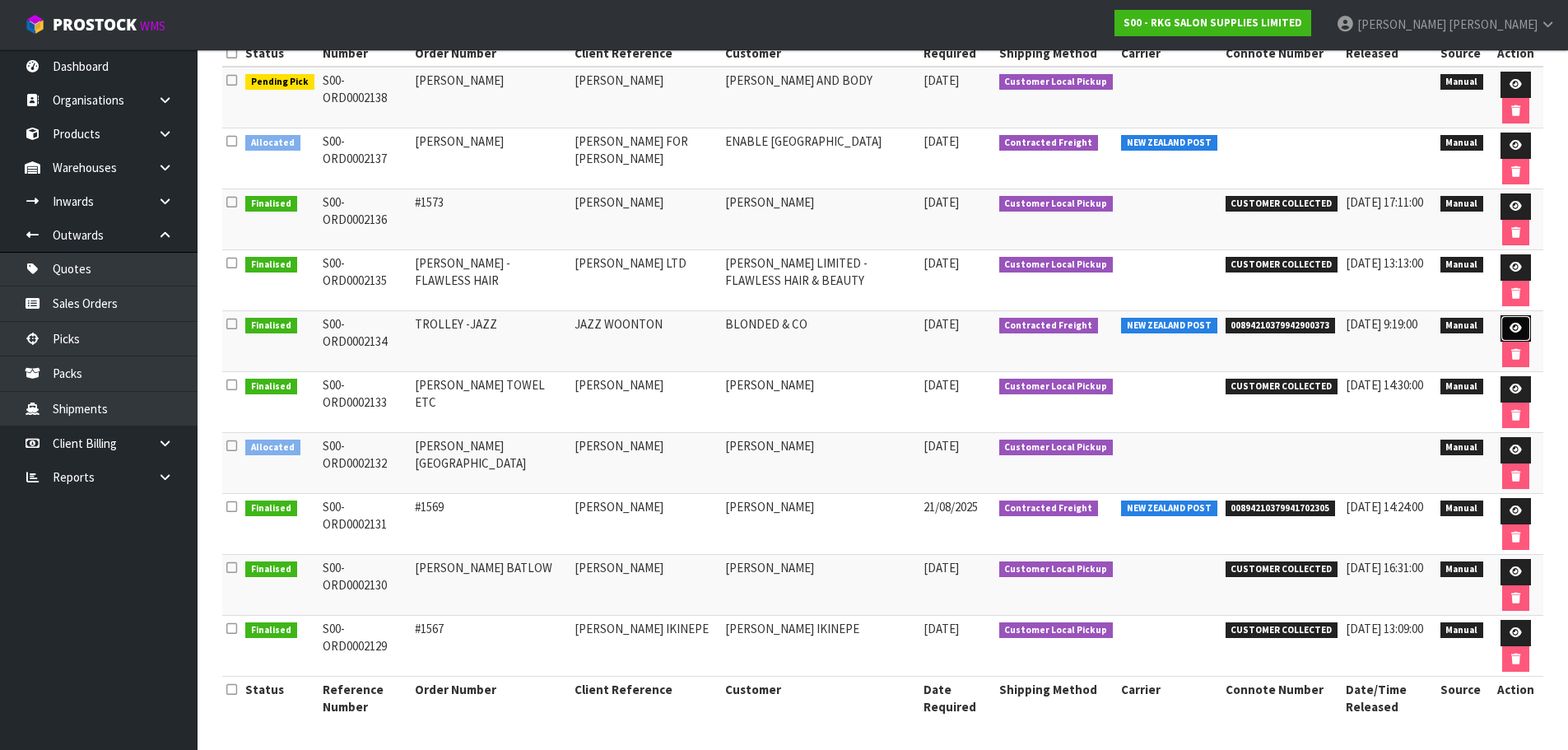
click at [1514, 330] on icon at bounding box center [1515, 328] width 12 height 11
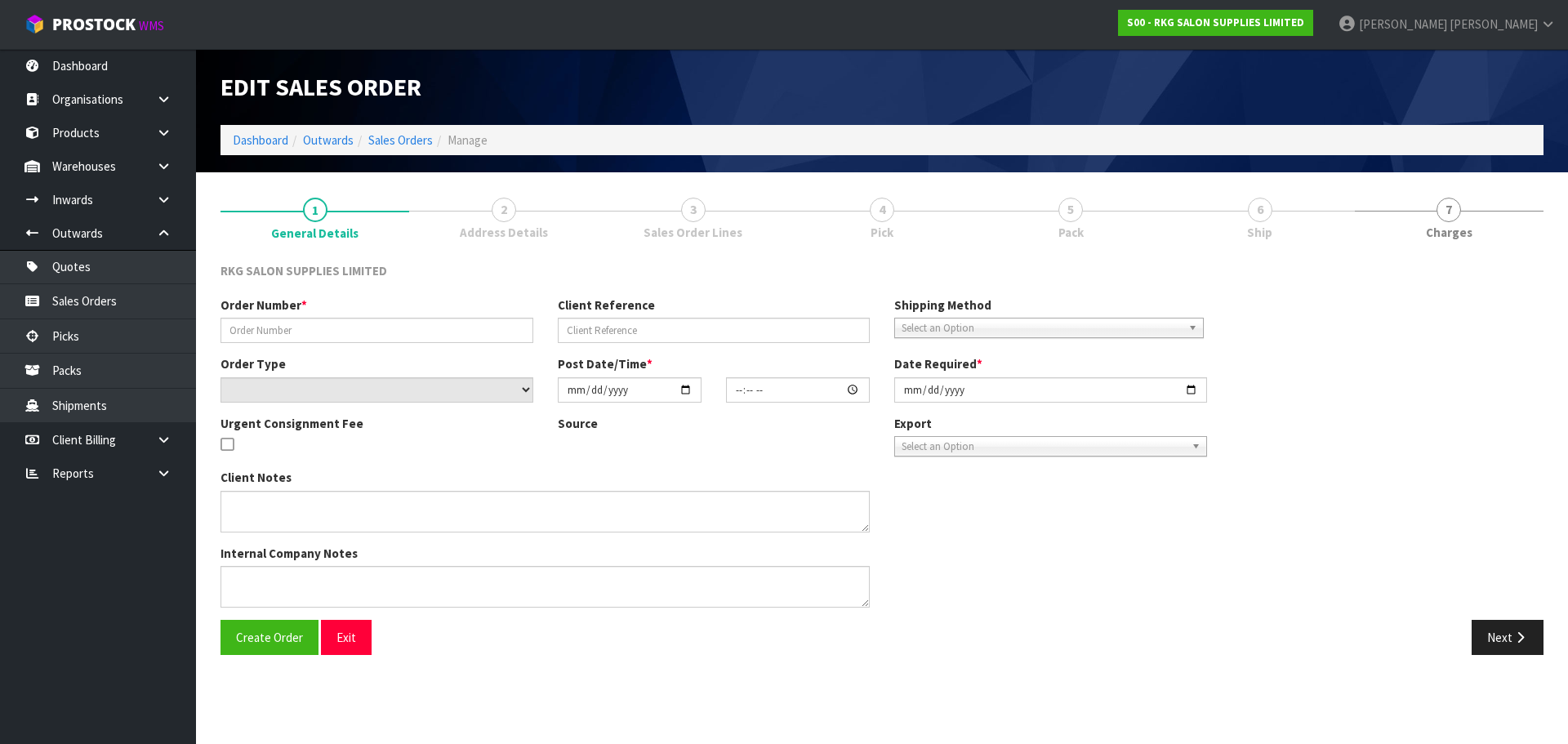
type input "TROLLEY -JAZZ"
type input "JAZZ WOONTON"
select select "number:0"
type input "2025-08-25"
type input "00:00:00.000"
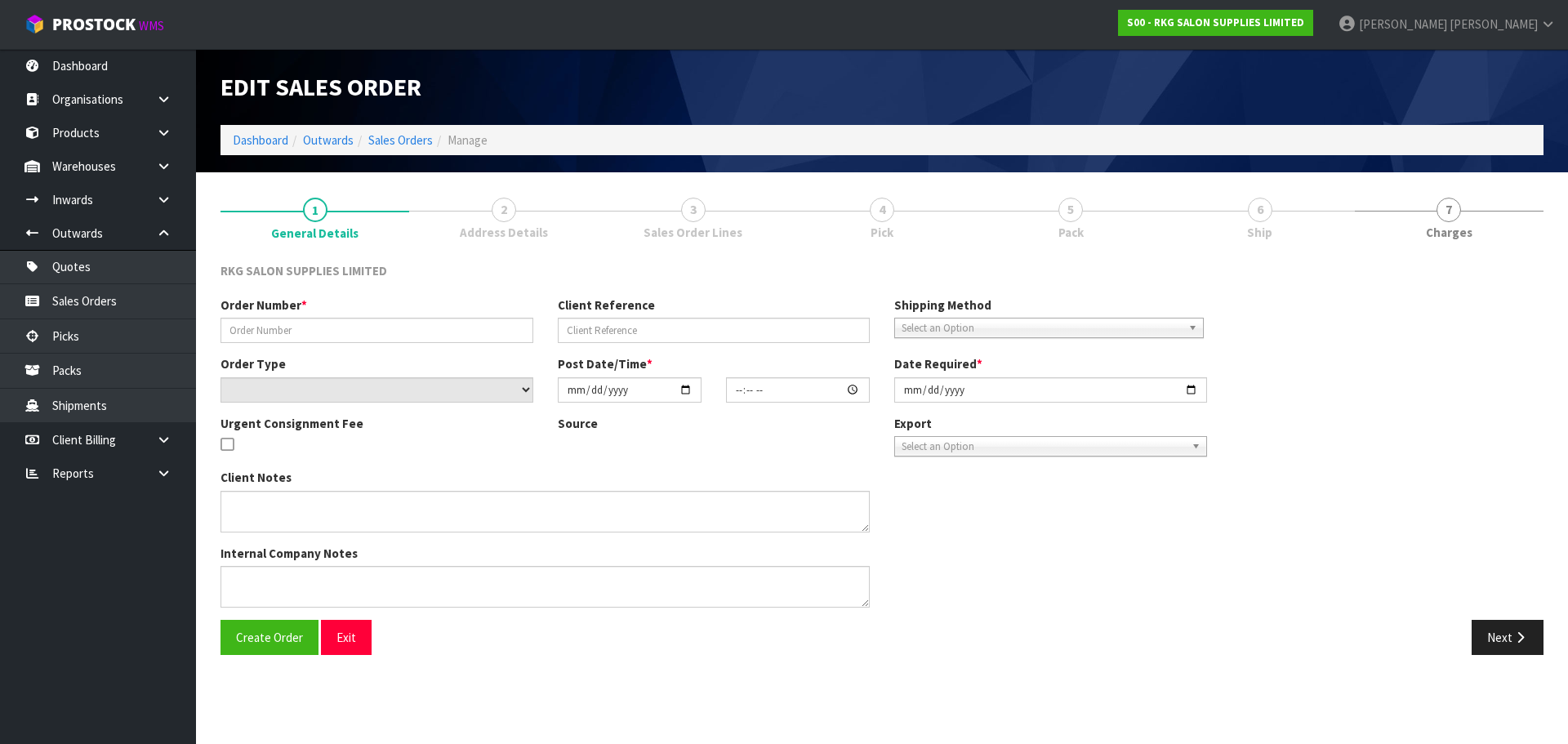
type input "2025-08-25"
type textarea "PLEASE SEND CHEAPEST WAY"
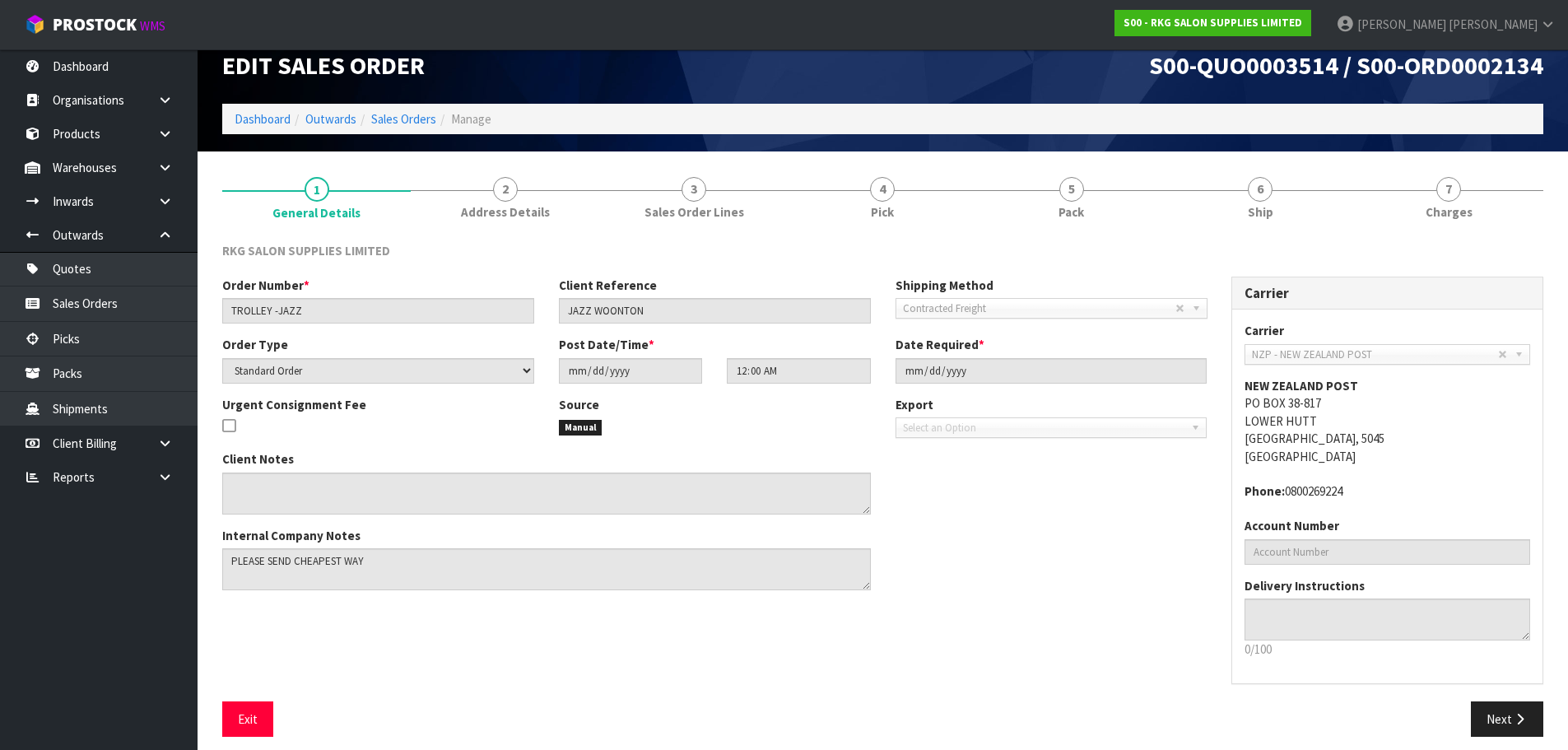
scroll to position [34, 0]
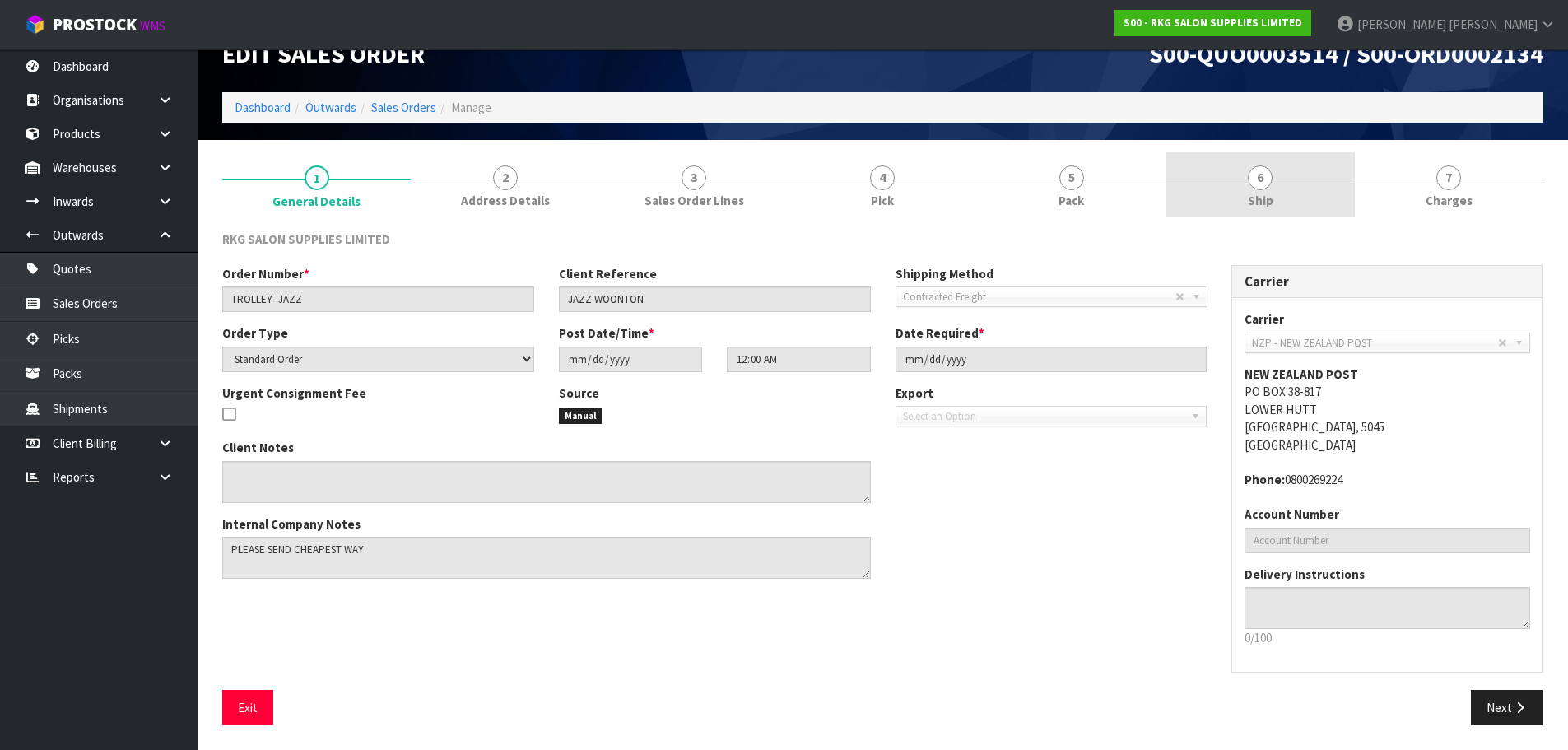
click at [1259, 174] on span "6" at bounding box center [1260, 177] width 25 height 25
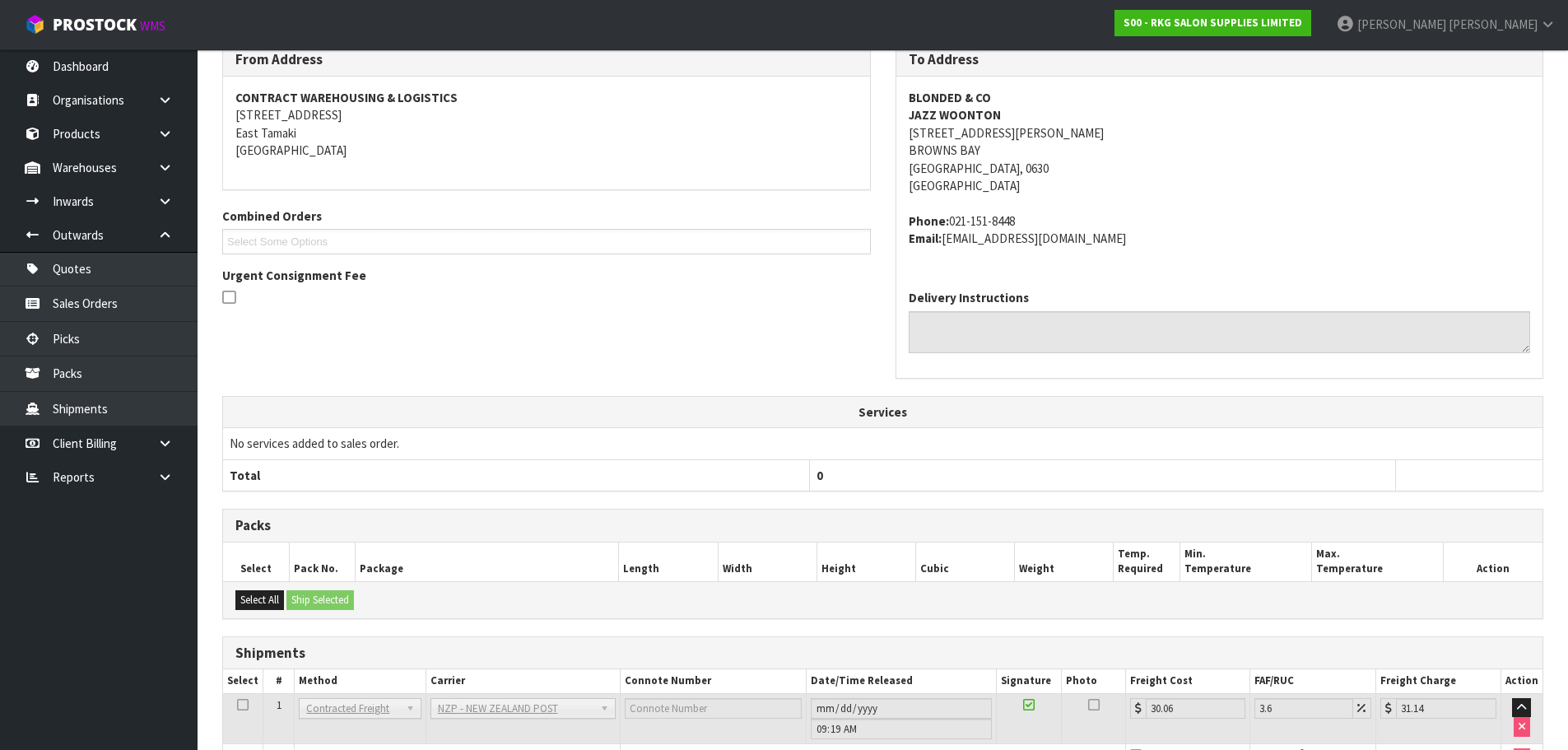
scroll to position [332, 0]
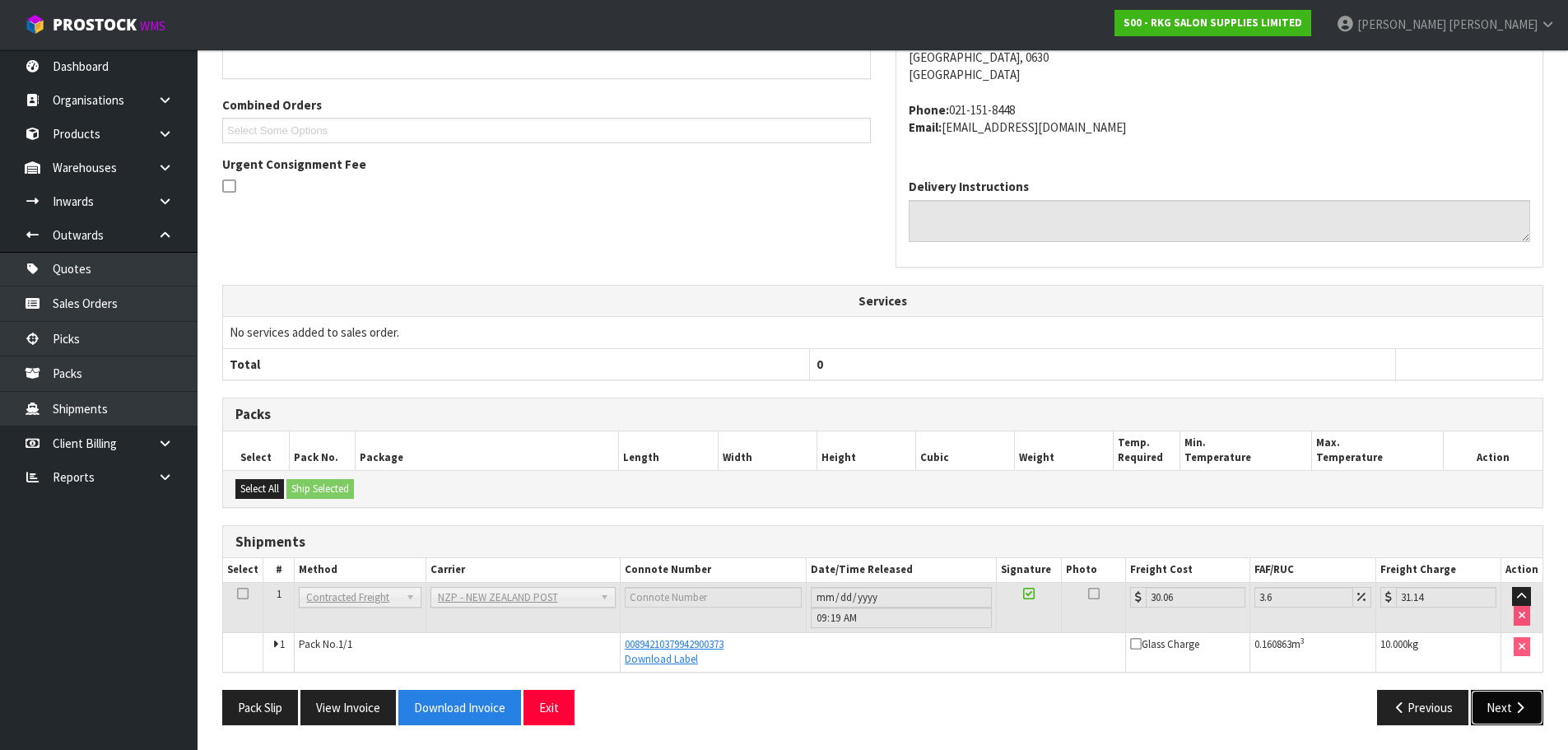
click at [1506, 709] on button "Next" at bounding box center [1506, 707] width 73 height 36
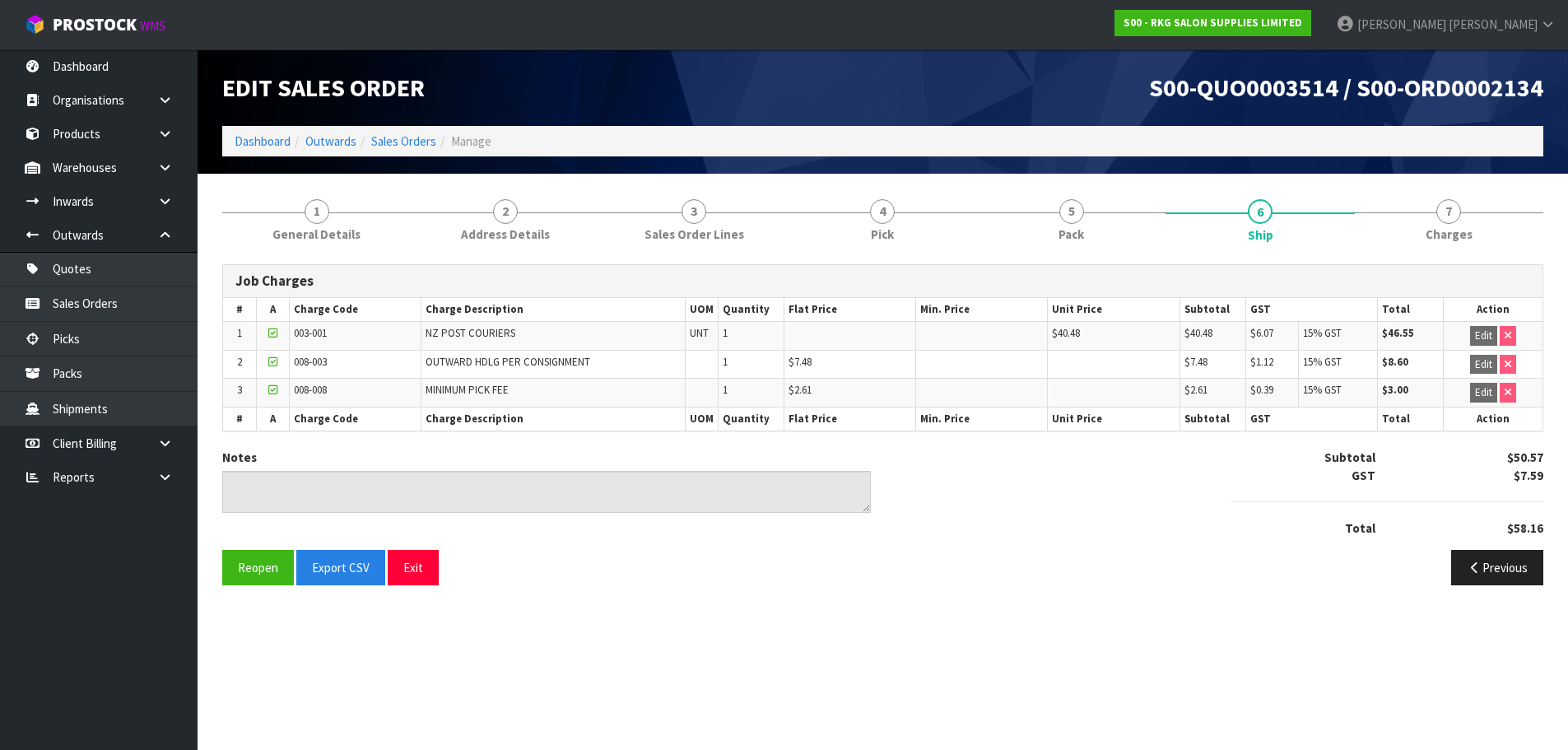
scroll to position [0, 0]
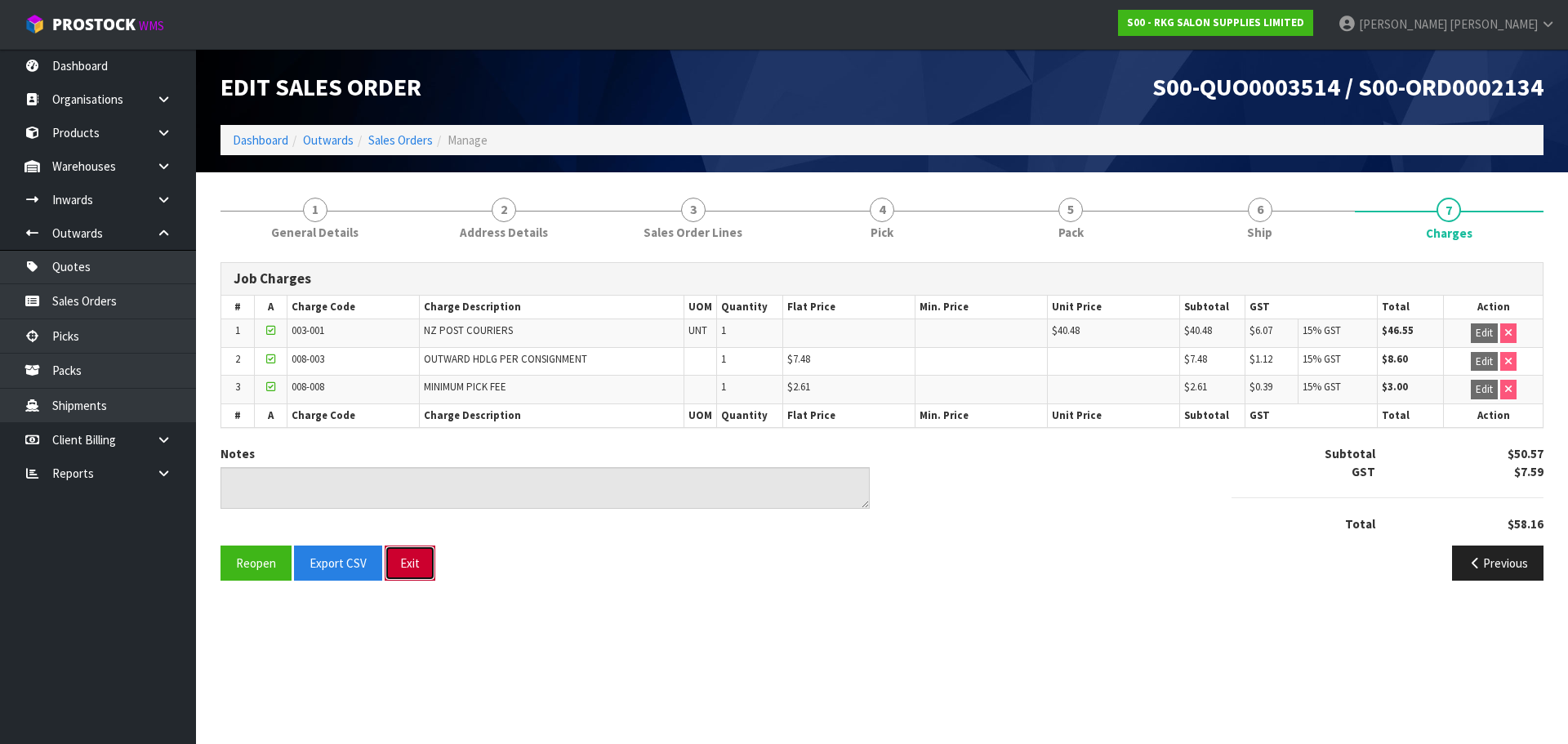
click at [407, 564] on button "Exit" at bounding box center [410, 563] width 51 height 36
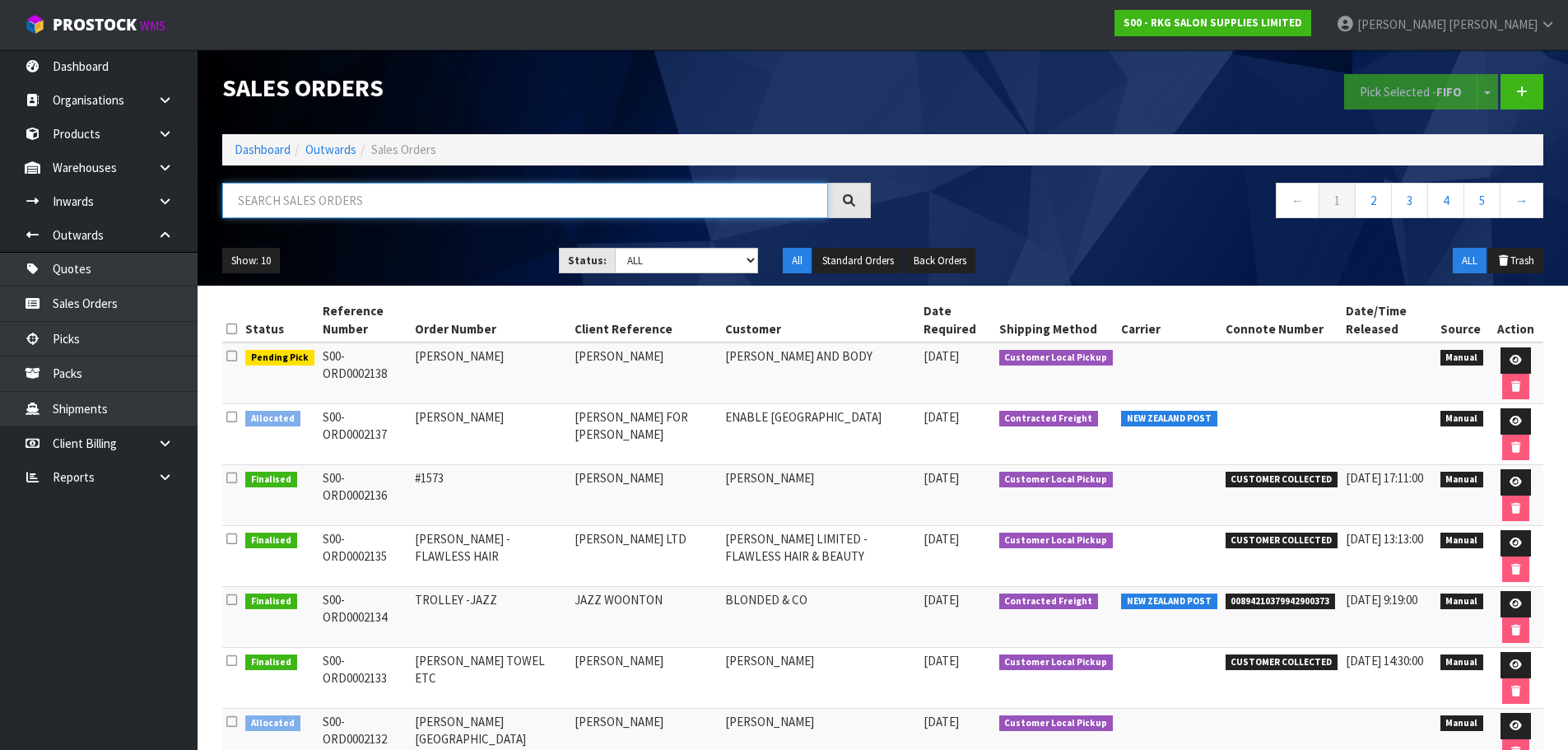
click at [336, 207] on input "text" at bounding box center [525, 200] width 606 height 36
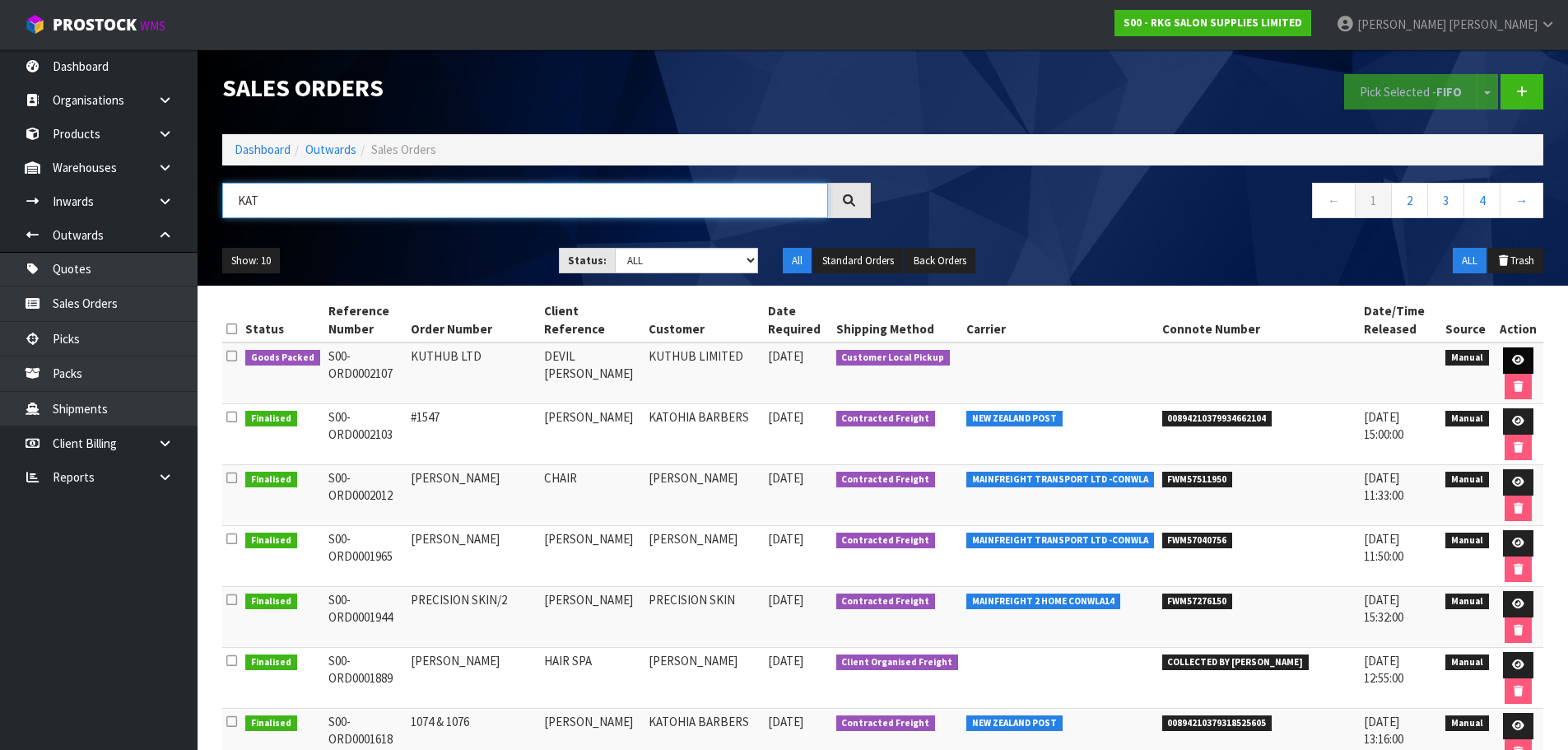
type input "KAT"
click at [1512, 358] on icon at bounding box center [1518, 360] width 12 height 11
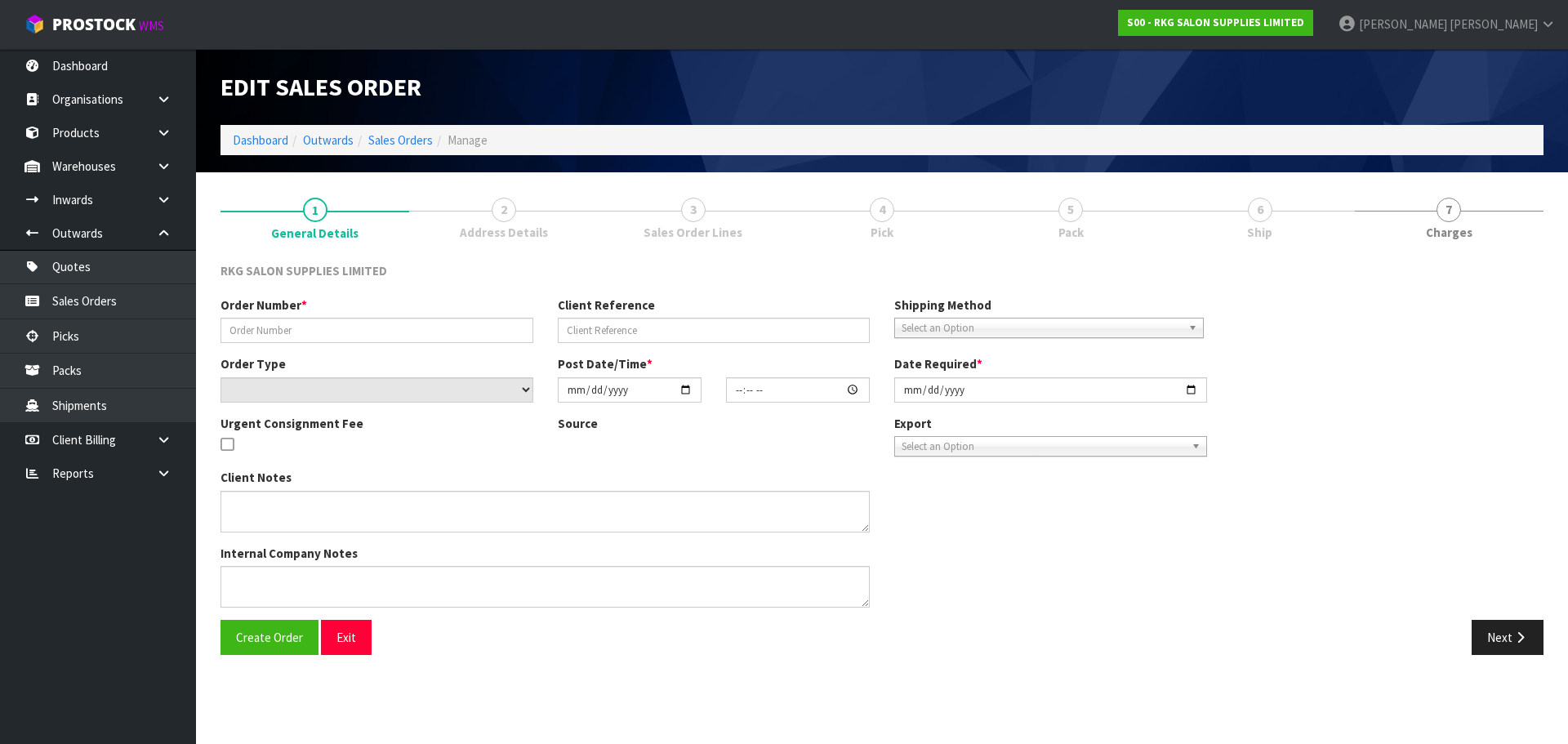
type input "KUTHUB LTD"
type input "DEVIL KAT HUB"
select select "number:0"
type input "2025-08-25"
type input "09:30:00.000"
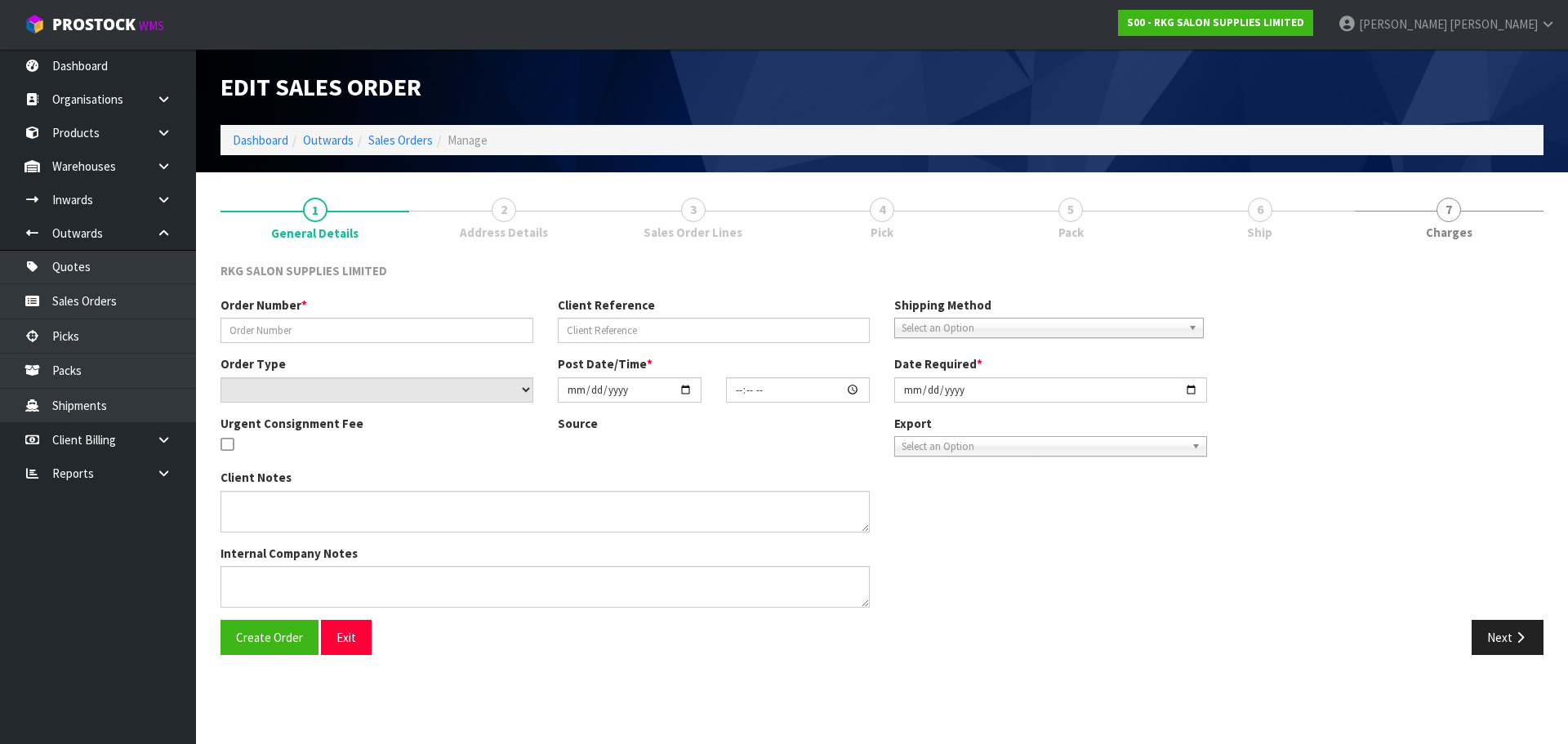
type input "2025-08-25"
type textarea "WILL COLLECT - NO WARRANTY ON SHAMPOO UNIT"
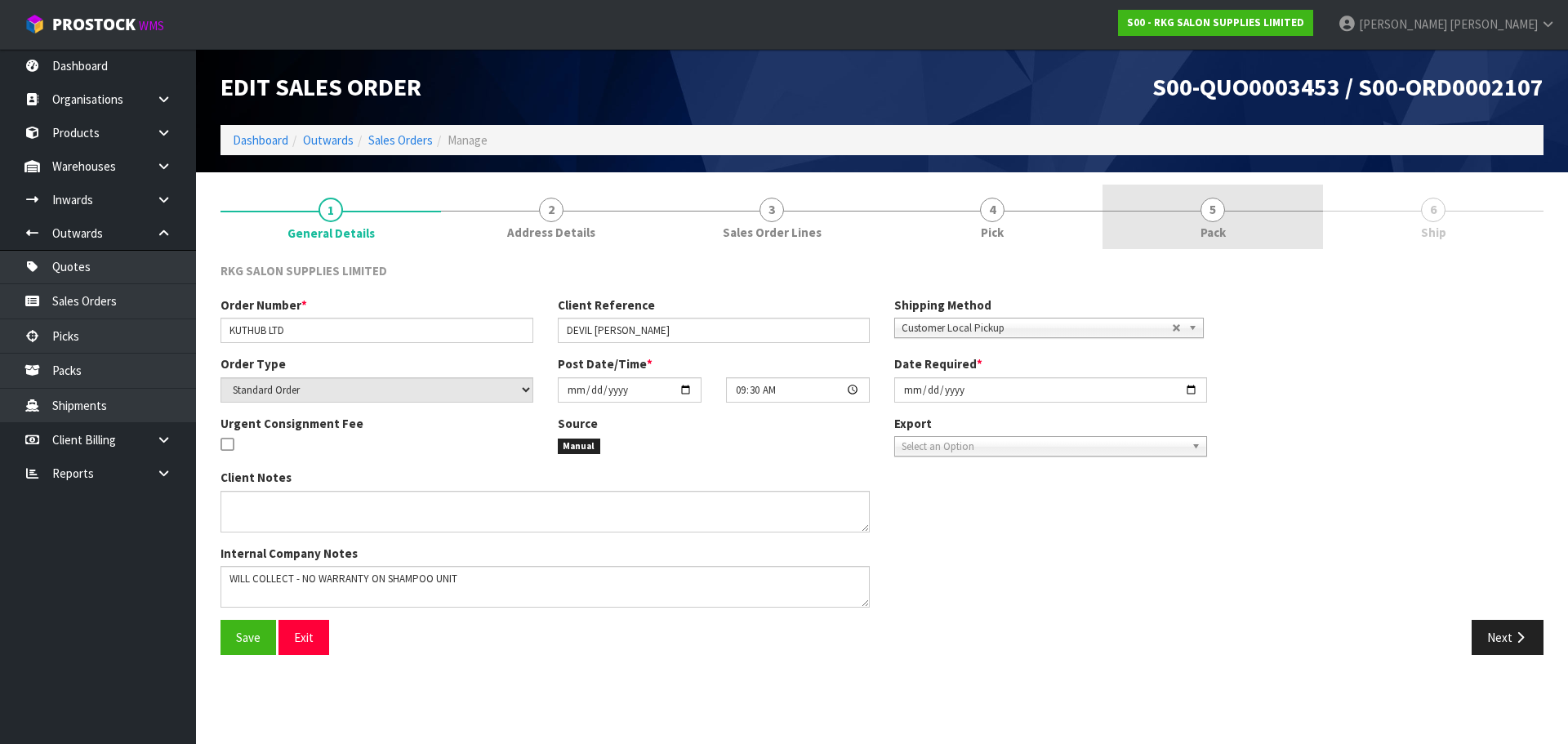
click at [1214, 212] on span "5" at bounding box center [1213, 209] width 25 height 25
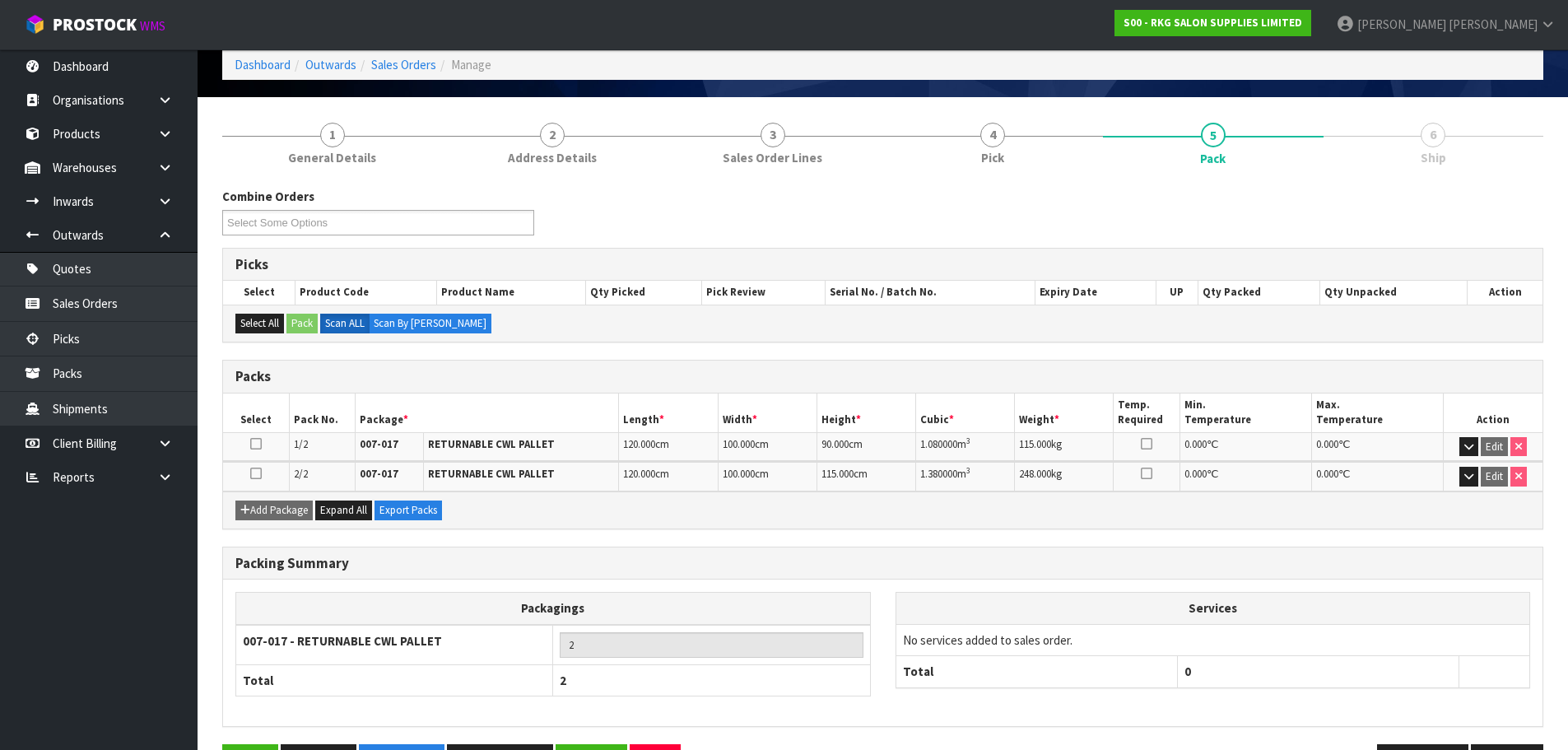
scroll to position [131, 0]
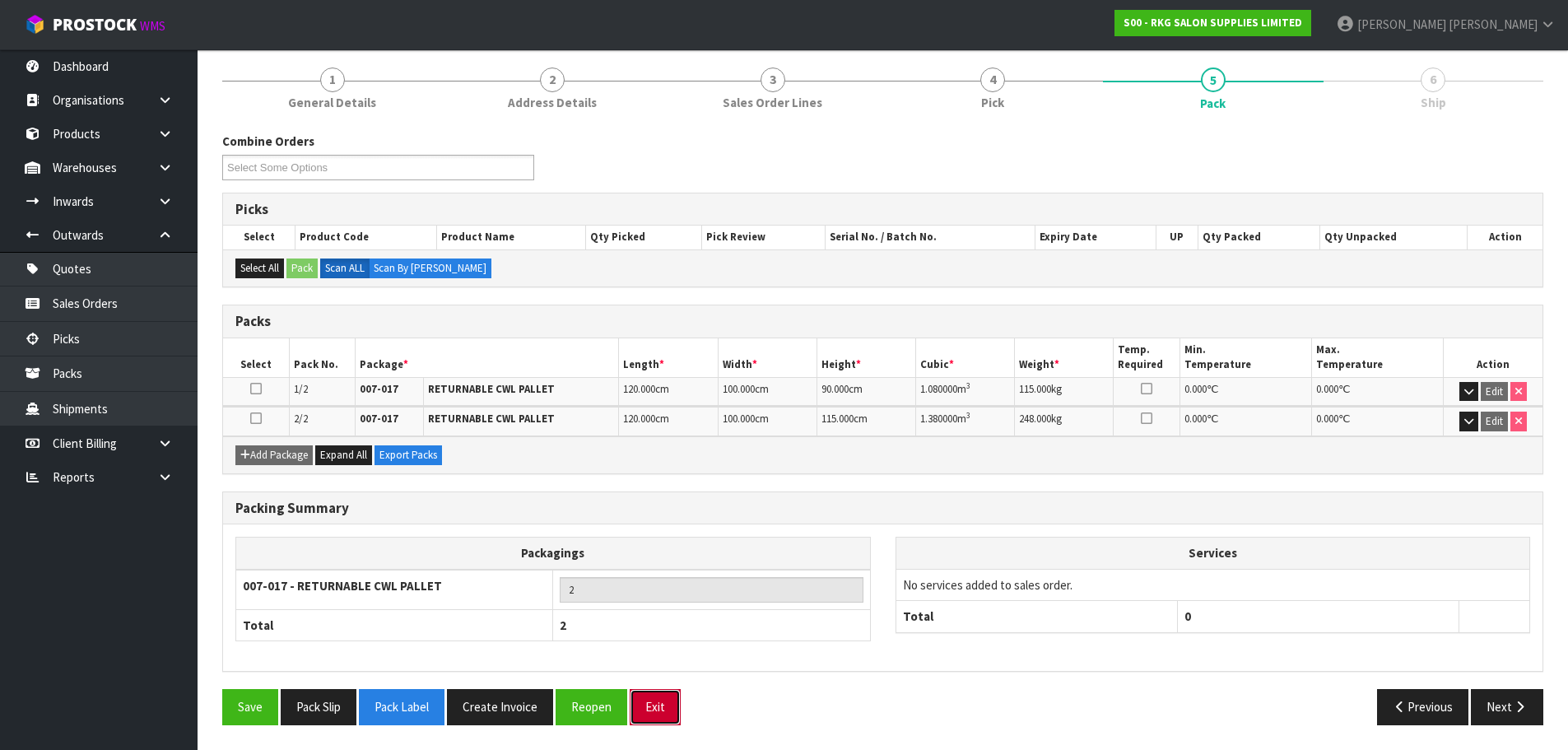
click at [654, 706] on button "Exit" at bounding box center [655, 706] width 51 height 36
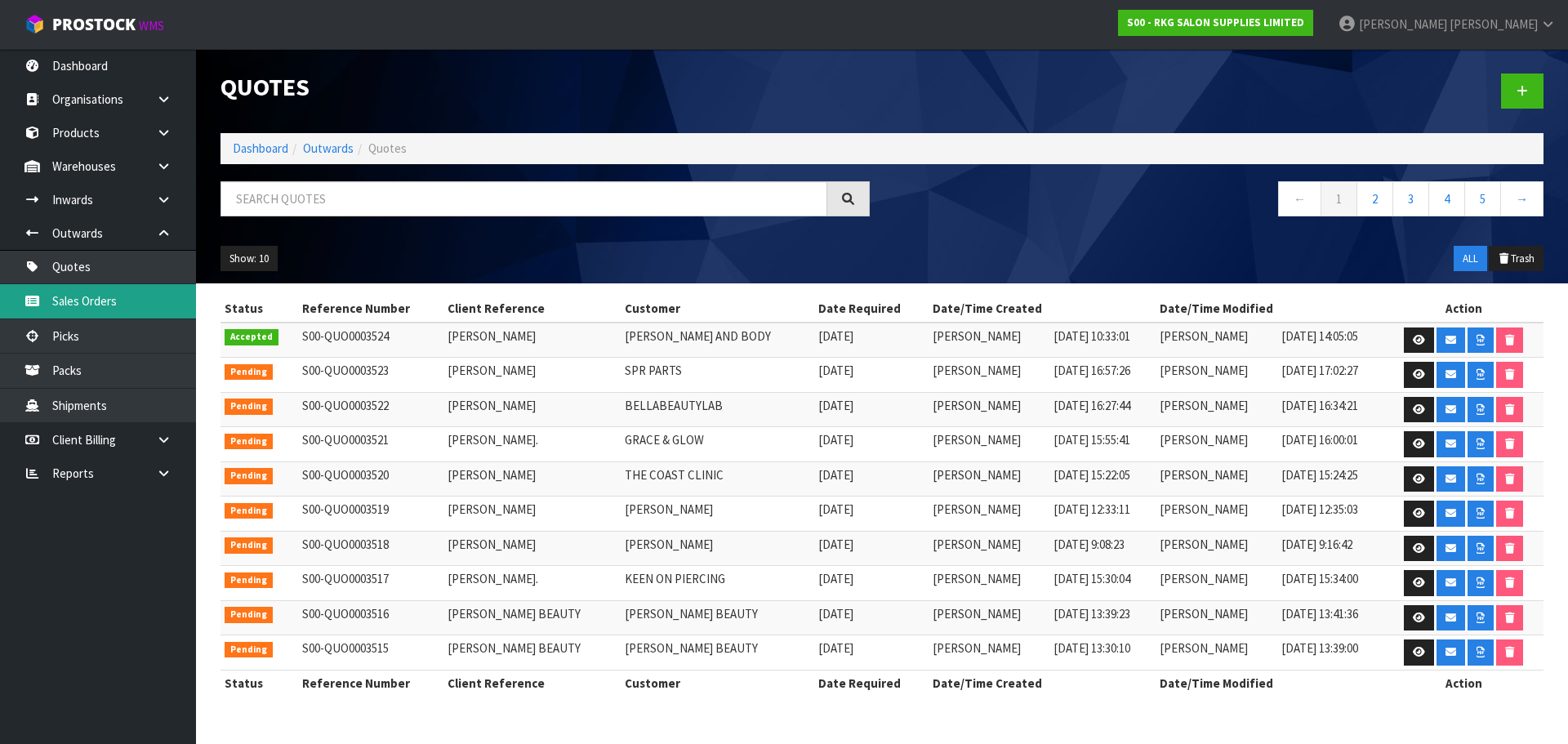
click at [87, 304] on link "Sales Orders" at bounding box center [97, 301] width 196 height 34
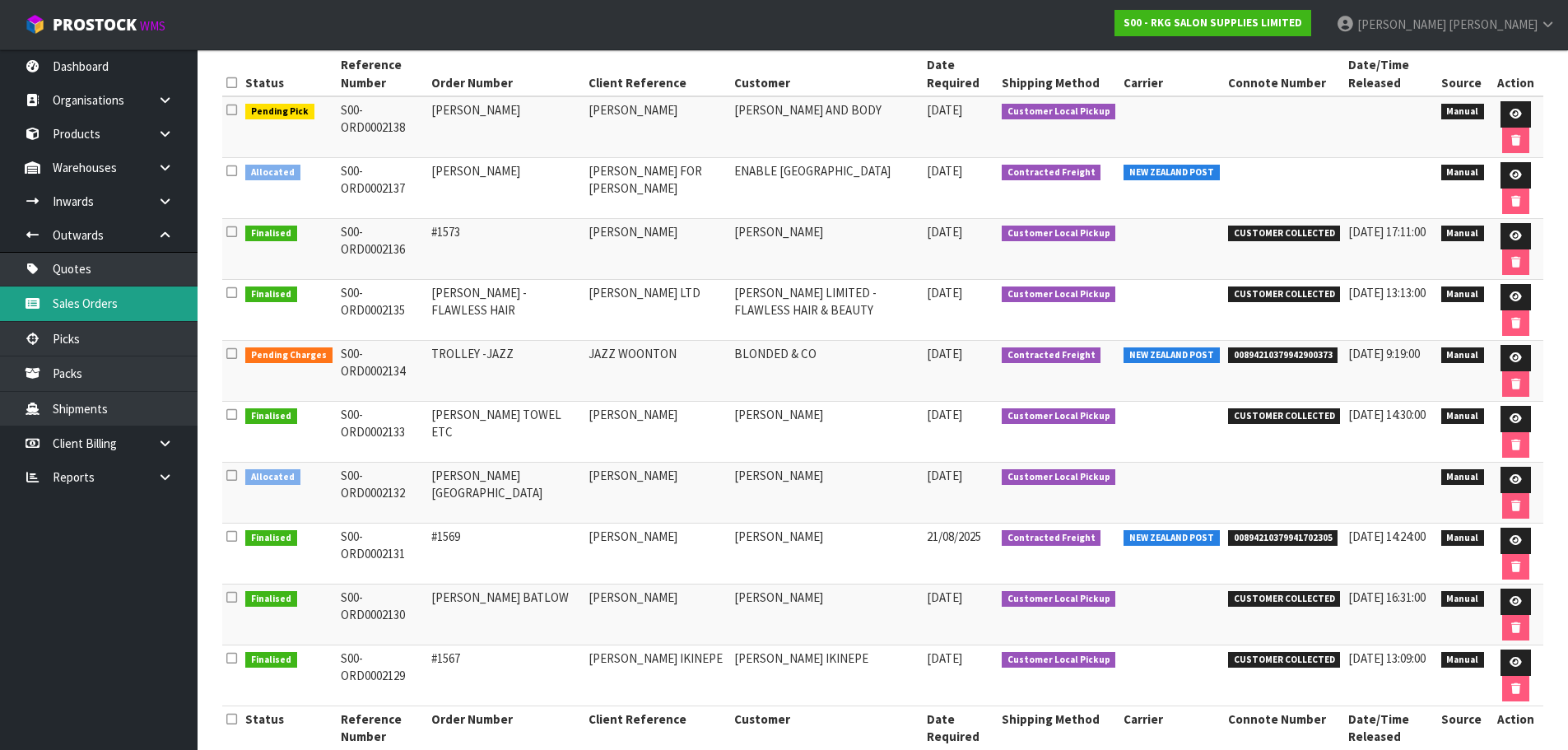
scroll to position [247, 0]
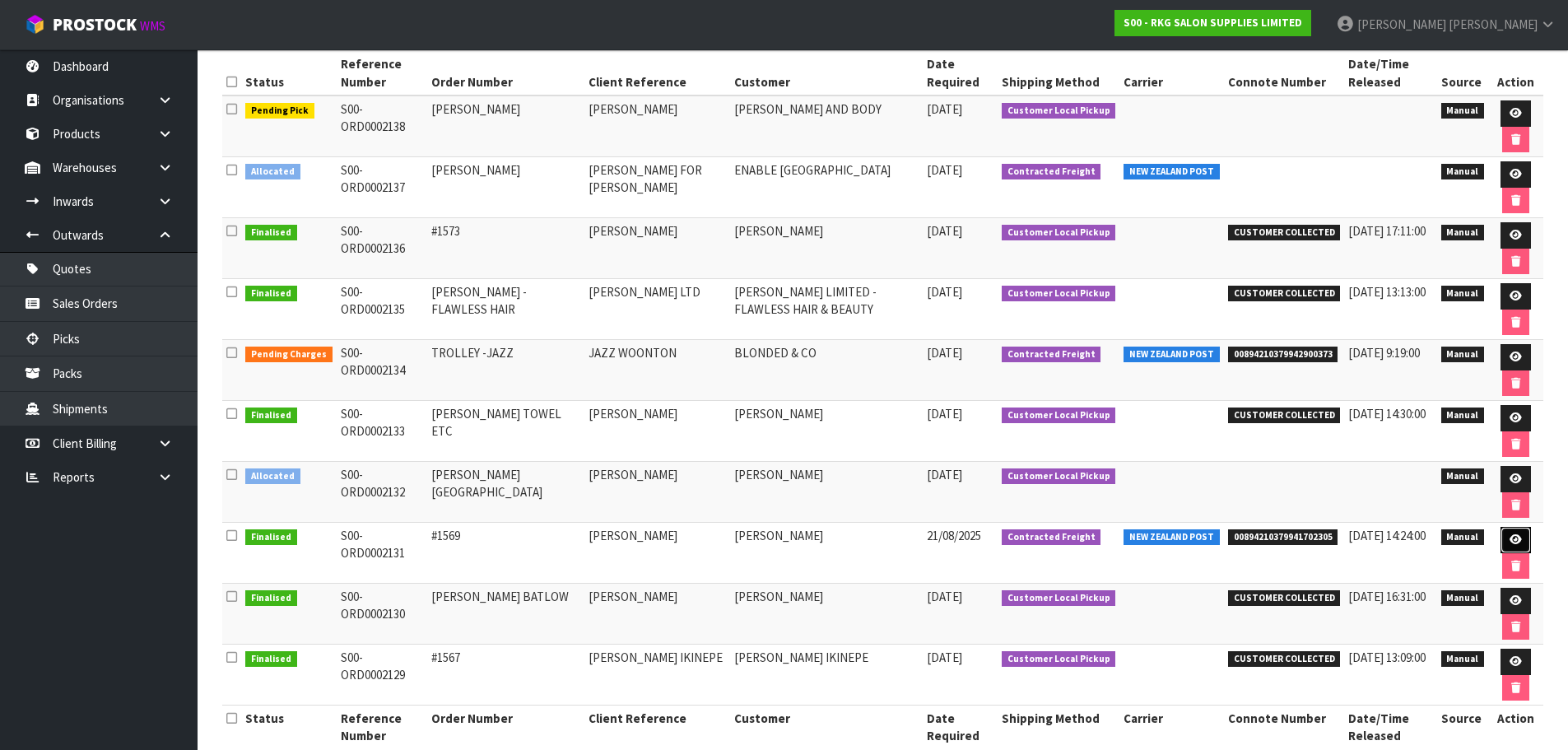
click at [1509, 542] on icon at bounding box center [1515, 540] width 12 height 11
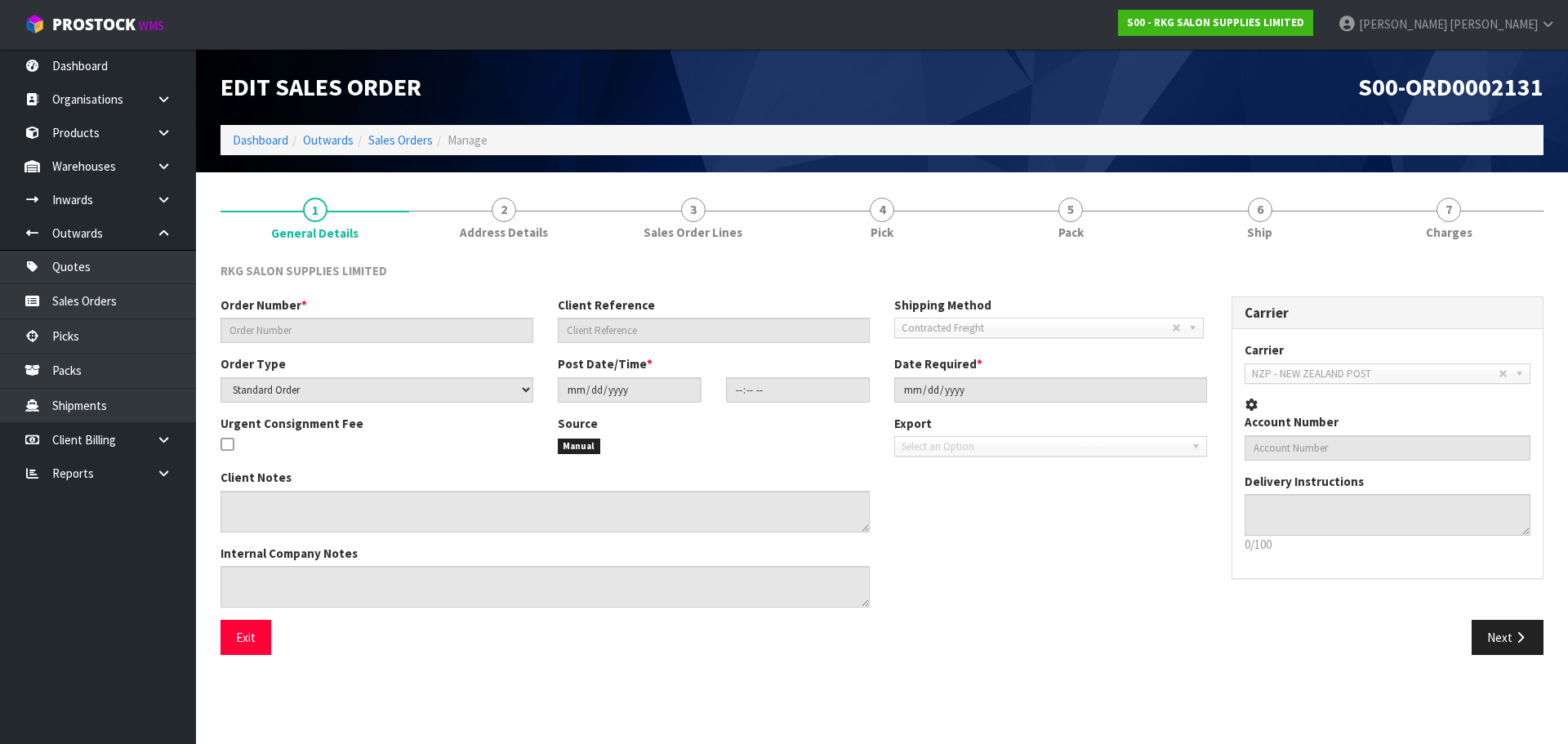
type input "#1569"
type input "[PERSON_NAME]"
select select "number:0"
type input "[DATE]"
type input "10:49:00.000"
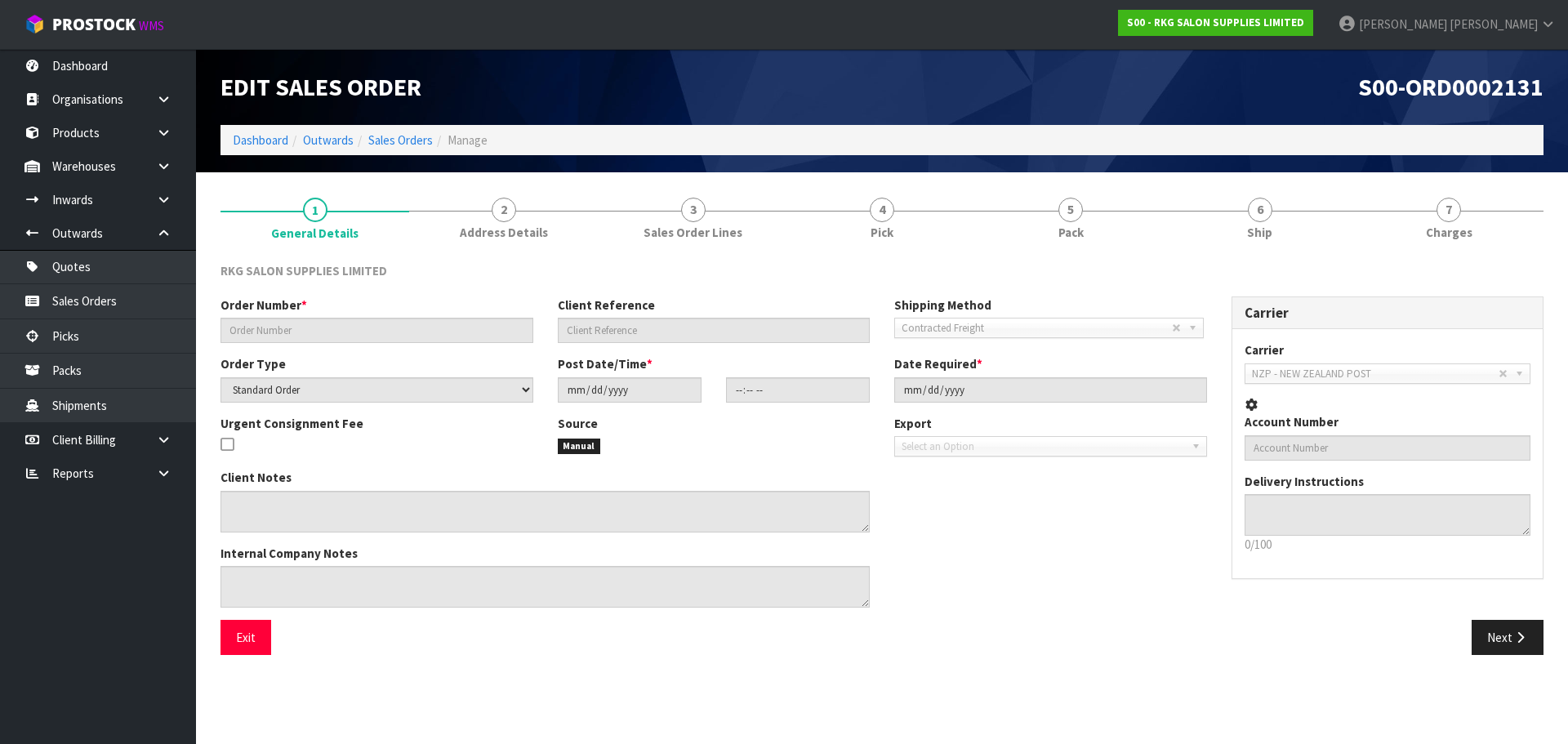
type input "[DATE]"
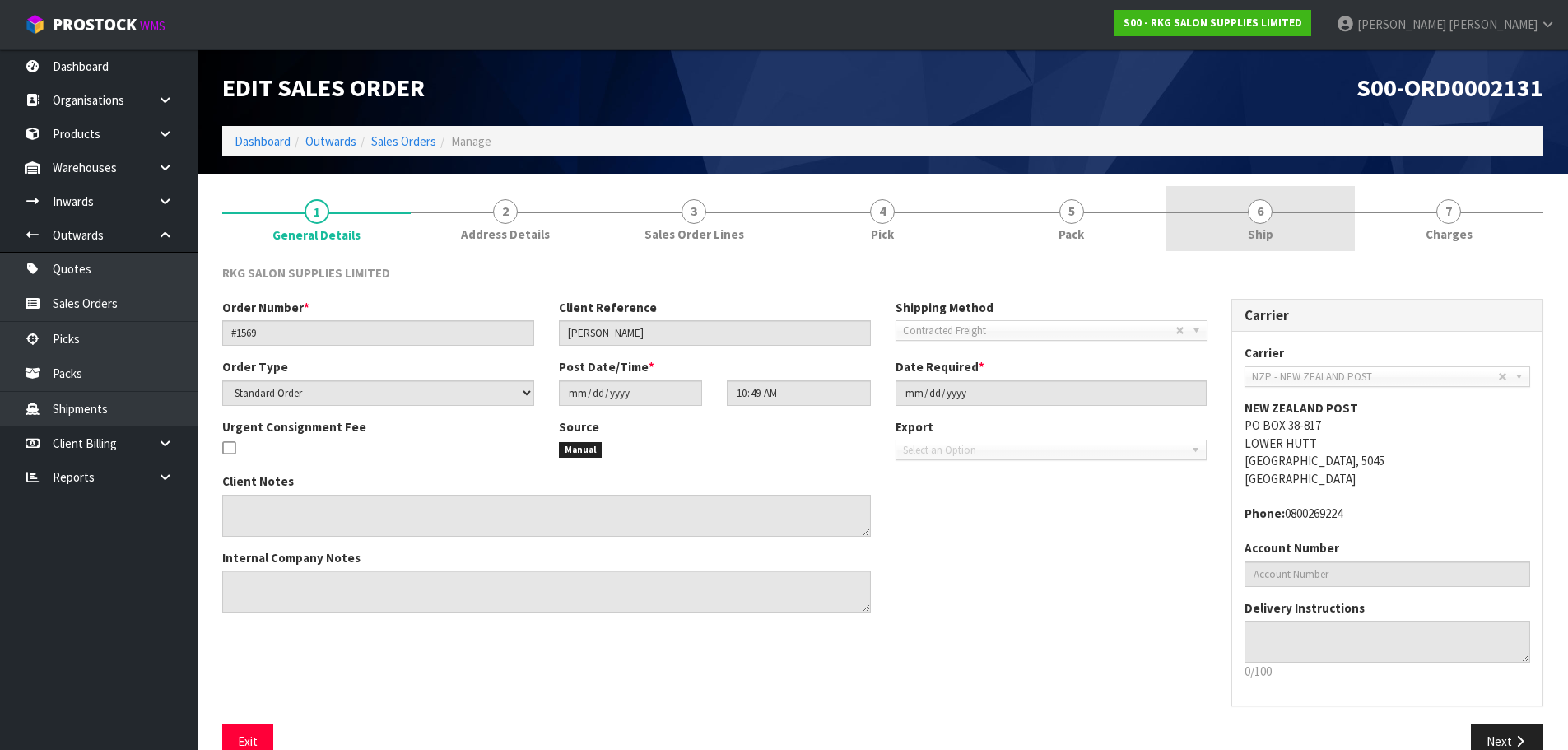
click at [1249, 218] on span "6" at bounding box center [1260, 211] width 25 height 25
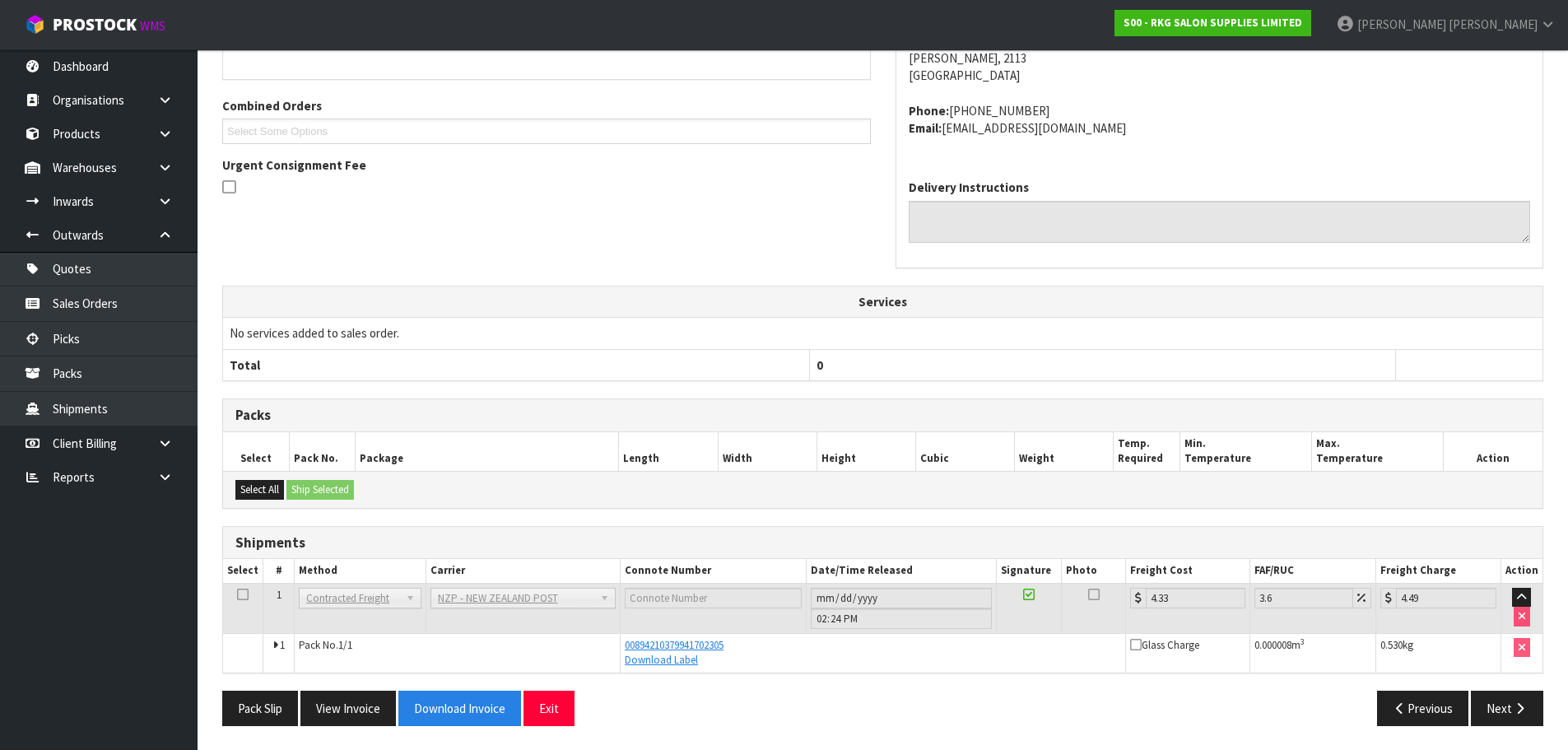
scroll to position [332, 0]
click at [1489, 703] on button "Next" at bounding box center [1506, 707] width 73 height 36
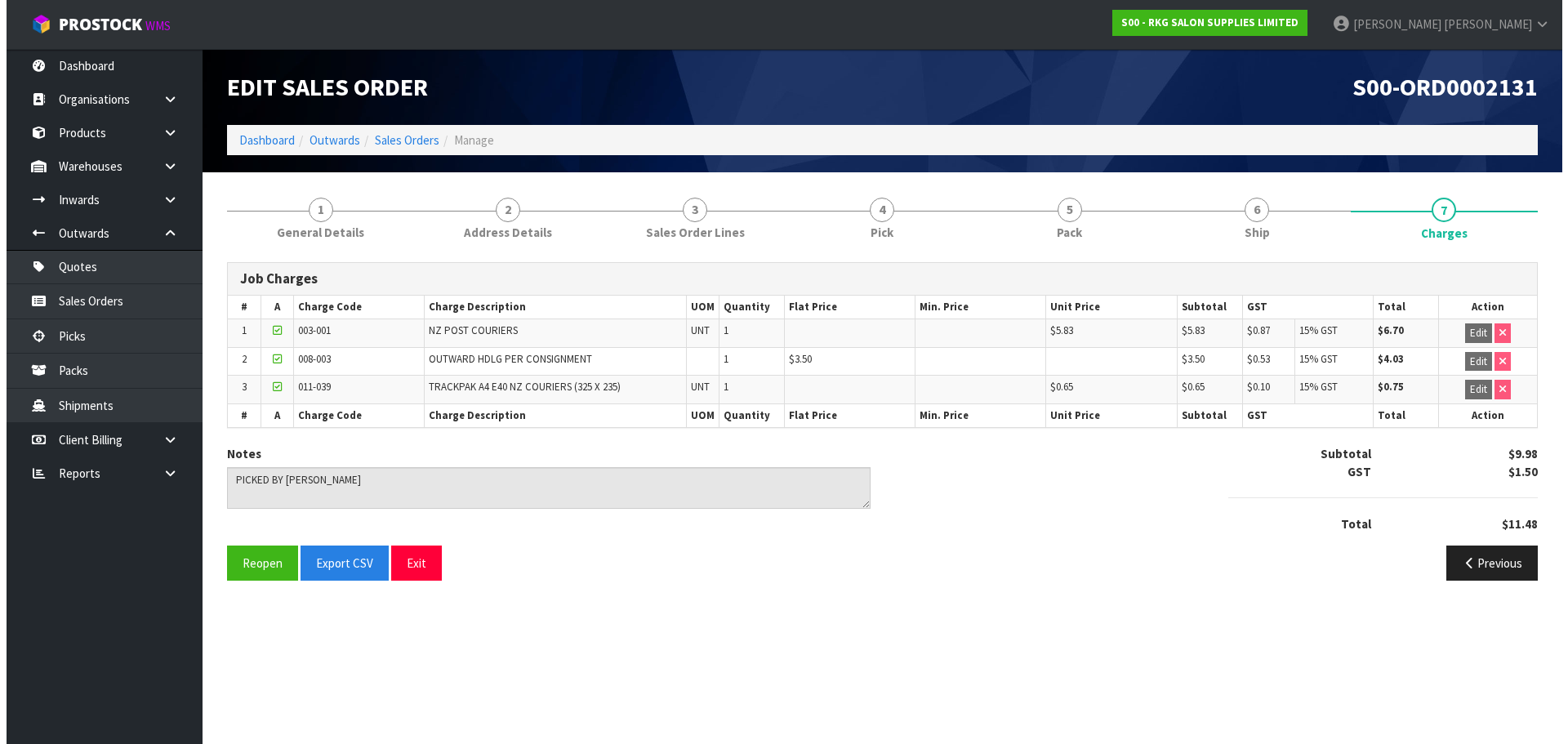
scroll to position [0, 0]
